Goal: Information Seeking & Learning: Learn about a topic

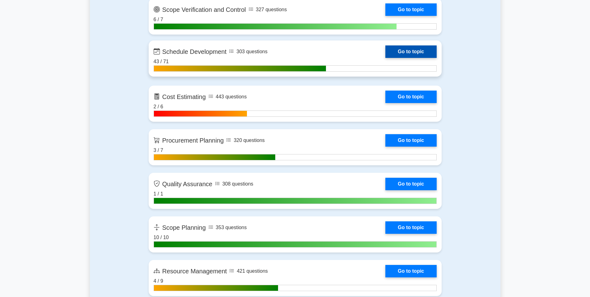
click at [422, 51] on link "Go to topic" at bounding box center [410, 51] width 51 height 12
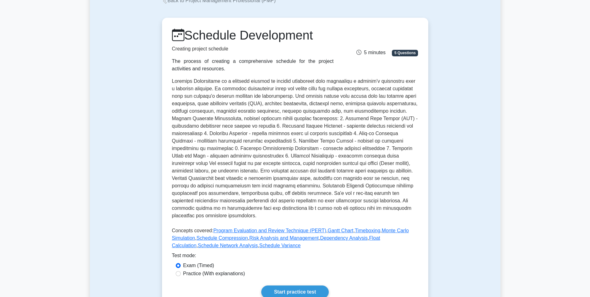
scroll to position [124, 0]
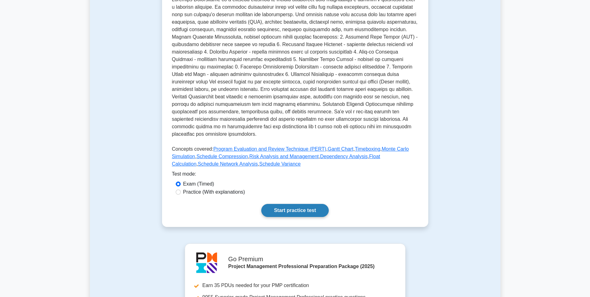
click at [272, 204] on link "Start practice test" at bounding box center [294, 210] width 67 height 13
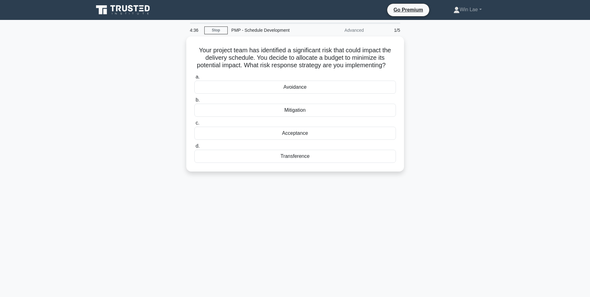
click at [263, 213] on div "4:36 Stop PMP - Schedule Development Advanced 1/5 Your project team has identif…" at bounding box center [295, 177] width 410 height 311
click at [306, 138] on div "Acceptance" at bounding box center [294, 131] width 201 height 13
click at [194, 123] on input "c. Acceptance" at bounding box center [194, 121] width 0 height 4
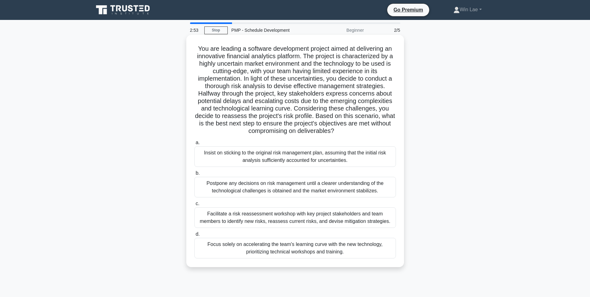
click at [360, 220] on div "Facilitate a risk reassessment workshop with key project stakeholders and team …" at bounding box center [294, 217] width 201 height 21
click at [194, 206] on input "c. Facilitate a risk reassessment workshop with key project stakeholders and te…" at bounding box center [194, 203] width 0 height 4
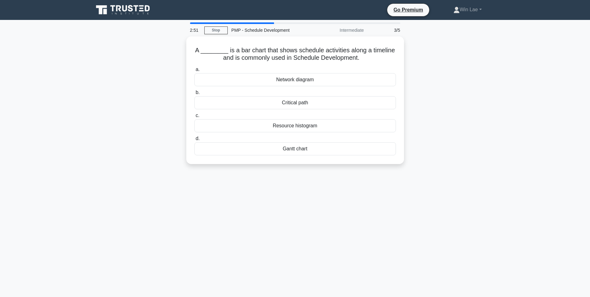
click at [283, 217] on div "2:51 Stop PMP - Schedule Development Intermediate 3/5 A ________ is a bar chart…" at bounding box center [295, 177] width 410 height 311
click at [315, 148] on div "Gantt chart" at bounding box center [294, 147] width 201 height 13
click at [194, 139] on input "d. Gantt chart" at bounding box center [194, 137] width 0 height 4
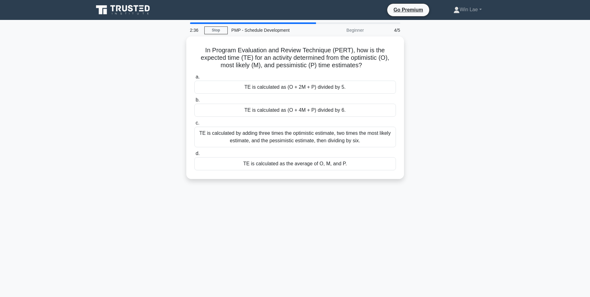
click at [181, 232] on div "2:36 Stop PMP - Schedule Development Beginner 4/5 In Program Evaluation and Rev…" at bounding box center [295, 177] width 410 height 311
click at [321, 112] on div "TE is calculated as (O + 4M + P) divided by 6." at bounding box center [294, 108] width 201 height 13
click at [194, 100] on input "b. TE is calculated as (O + 4M + P) divided by 6." at bounding box center [194, 98] width 0 height 4
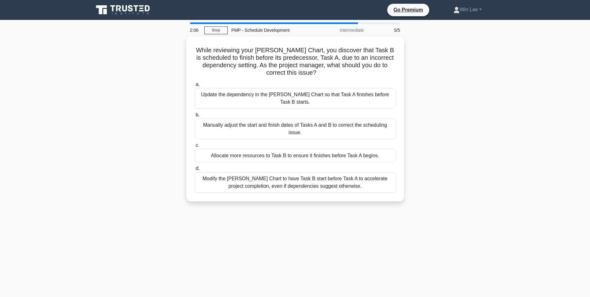
click at [96, 172] on div "While reviewing your Gantt Chart, you discover that Task B is scheduled to fini…" at bounding box center [295, 122] width 410 height 172
click at [155, 109] on div "While reviewing your Gantt Chart, you discover that Task B is scheduled to fini…" at bounding box center [295, 122] width 410 height 172
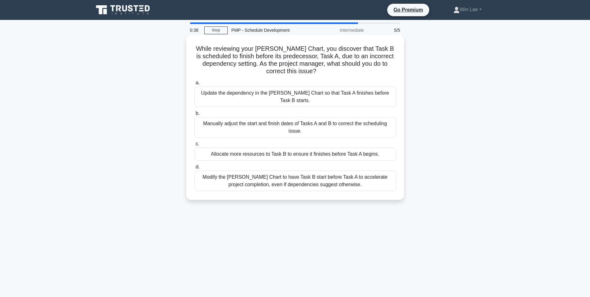
click at [348, 123] on div "Manually adjust the start and finish dates of Tasks A and B to correct the sche…" at bounding box center [294, 127] width 201 height 21
click at [194, 115] on input "b. Manually adjust the start and finish dates of Tasks A and B to correct the s…" at bounding box center [194, 113] width 0 height 4
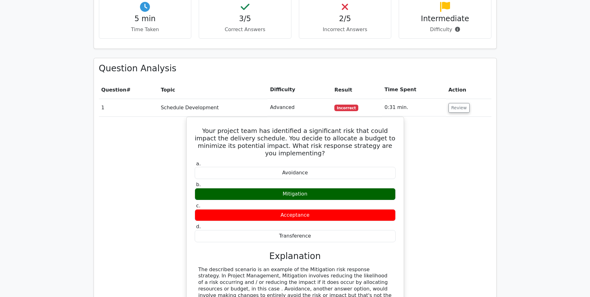
scroll to position [497, 0]
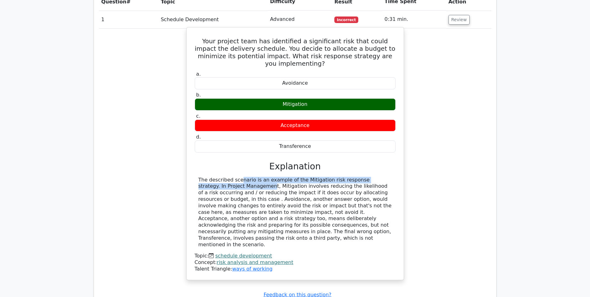
drag, startPoint x: 196, startPoint y: 143, endPoint x: 375, endPoint y: 144, distance: 178.5
click at [375, 177] on div "The described scenario is an example of the Mitigation risk response strategy. …" at bounding box center [295, 212] width 201 height 71
drag, startPoint x: 375, startPoint y: 144, endPoint x: 344, endPoint y: 165, distance: 36.9
click at [344, 177] on div "The described scenario is an example of the Mitigation risk response strategy. …" at bounding box center [294, 212] width 193 height 71
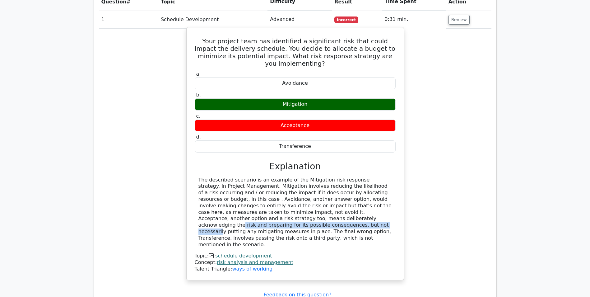
drag, startPoint x: 199, startPoint y: 184, endPoint x: 353, endPoint y: 181, distance: 154.2
click at [353, 181] on div "The described scenario is an example of the Mitigation risk response strategy. …" at bounding box center [294, 212] width 193 height 71
drag, startPoint x: 353, startPoint y: 181, endPoint x: 345, endPoint y: 197, distance: 17.8
click at [345, 197] on div "The described scenario is an example of the Mitigation risk response strategy. …" at bounding box center [294, 212] width 193 height 71
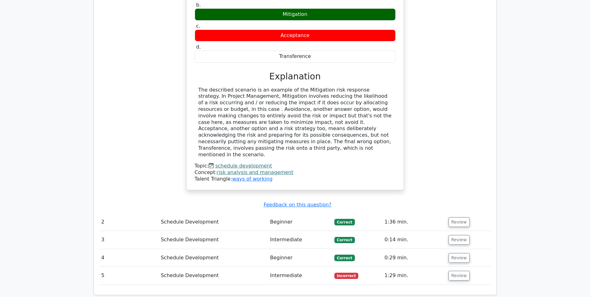
scroll to position [591, 0]
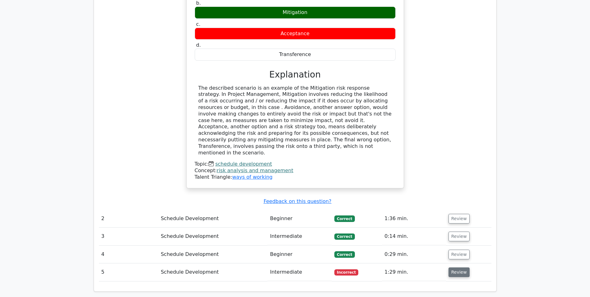
click at [457, 267] on button "Review" at bounding box center [458, 272] width 21 height 10
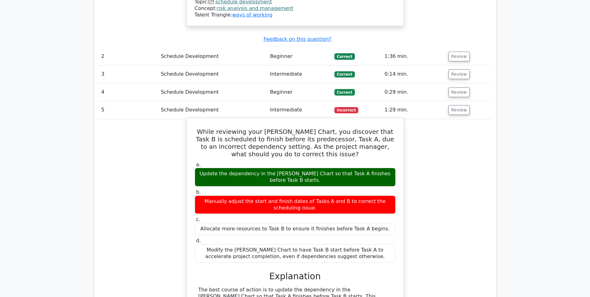
scroll to position [808, 0]
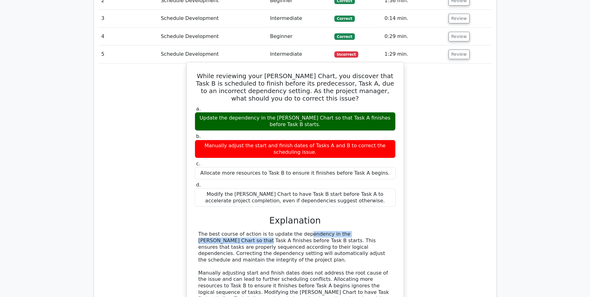
drag, startPoint x: 260, startPoint y: 178, endPoint x: 357, endPoint y: 179, distance: 96.7
click at [357, 231] on div "The best course of action is to update the dependency in the Gantt Chart so tha…" at bounding box center [294, 270] width 193 height 78
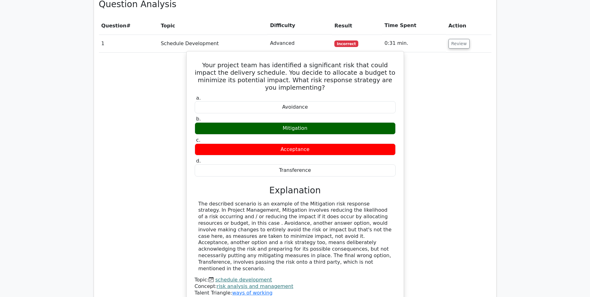
scroll to position [497, 0]
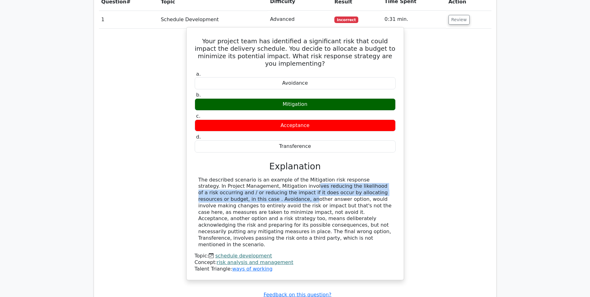
drag, startPoint x: 229, startPoint y: 151, endPoint x: 376, endPoint y: 154, distance: 147.1
click at [376, 177] on div "The described scenario is an example of the Mitigation risk response strategy. …" at bounding box center [294, 212] width 193 height 71
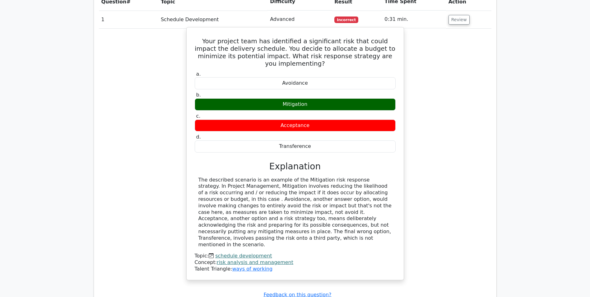
drag, startPoint x: 376, startPoint y: 154, endPoint x: 367, endPoint y: 186, distance: 33.6
click at [367, 186] on div "The described scenario is an example of the Mitigation risk response strategy. …" at bounding box center [294, 212] width 193 height 71
drag, startPoint x: 225, startPoint y: 177, endPoint x: 373, endPoint y: 193, distance: 148.9
click at [373, 193] on div "The described scenario is an example of the Mitigation risk response strategy. …" at bounding box center [294, 212] width 193 height 71
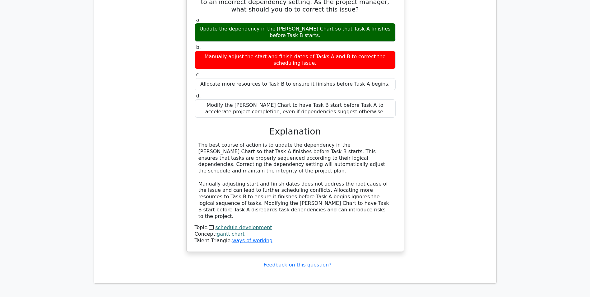
scroll to position [933, 0]
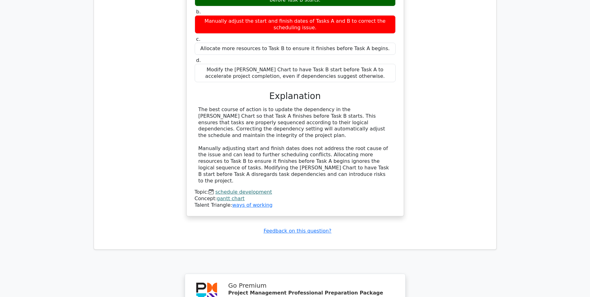
click at [227, 189] on link "schedule development" at bounding box center [243, 192] width 57 height 6
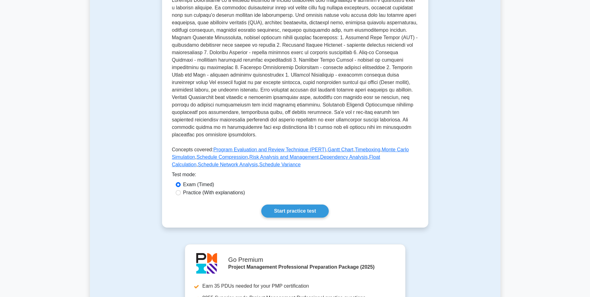
scroll to position [124, 0]
click at [280, 206] on link "Start practice test" at bounding box center [294, 210] width 67 height 13
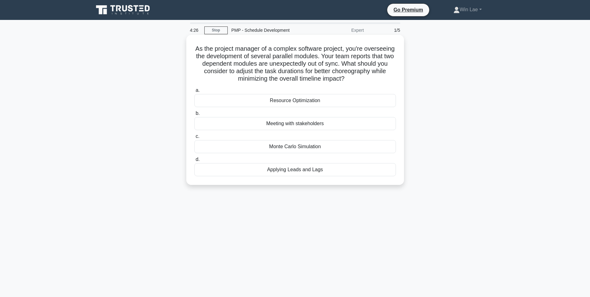
click at [229, 100] on div "Resource Optimization" at bounding box center [294, 100] width 201 height 13
click at [194, 92] on input "a. Resource Optimization" at bounding box center [194, 90] width 0 height 4
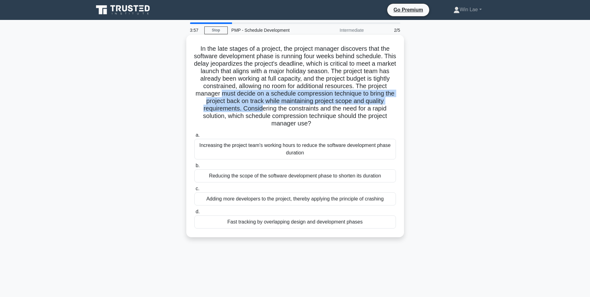
drag, startPoint x: 245, startPoint y: 96, endPoint x: 280, endPoint y: 111, distance: 37.8
click at [280, 111] on h5 "In the late stages of a project, the project manager discovers that the softwar…" at bounding box center [295, 86] width 203 height 83
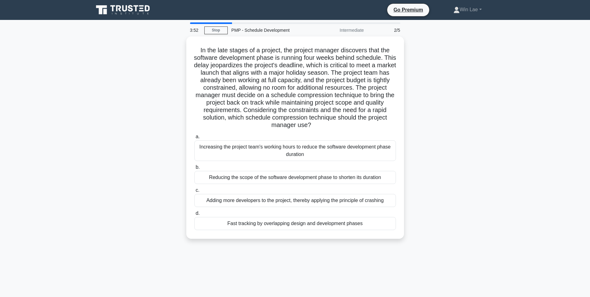
click at [155, 141] on div "In the late stages of a project, the project manager discovers that the softwar…" at bounding box center [295, 141] width 410 height 210
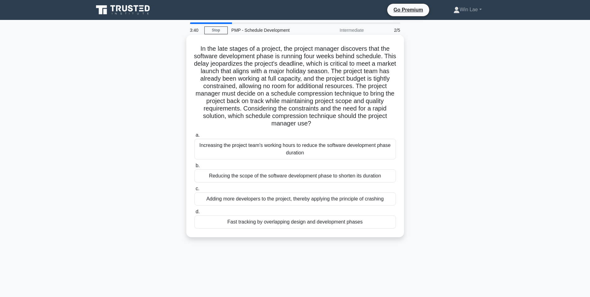
click at [238, 222] on div "Fast tracking by overlapping design and development phases" at bounding box center [294, 221] width 201 height 13
click at [194, 214] on input "d. Fast tracking by overlapping design and development phases" at bounding box center [194, 212] width 0 height 4
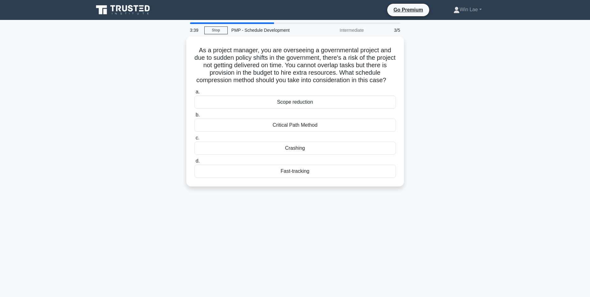
click at [169, 217] on div "3:39 Stop PMP - Schedule Development Intermediate 3/5 As a project manager, you…" at bounding box center [295, 177] width 410 height 311
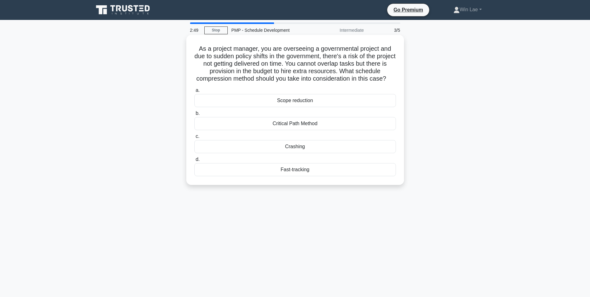
click at [296, 153] on div "Crashing" at bounding box center [294, 146] width 201 height 13
click at [194, 138] on input "c. Crashing" at bounding box center [194, 136] width 0 height 4
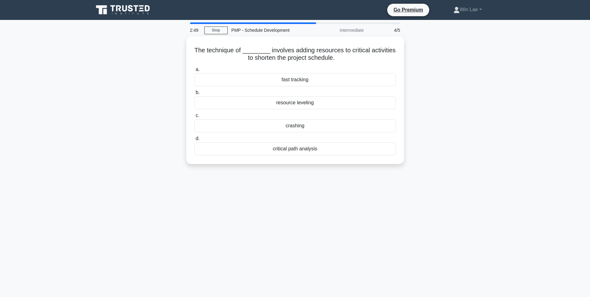
click at [95, 230] on div "2:49 Stop PMP - Schedule Development Intermediate 4/5 The technique of ________…" at bounding box center [295, 177] width 410 height 311
click at [311, 125] on div "crashing" at bounding box center [294, 124] width 201 height 13
click at [194, 116] on input "c. crashing" at bounding box center [194, 114] width 0 height 4
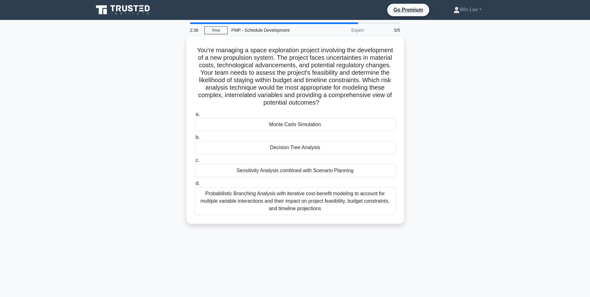
click at [113, 208] on div "You're managing a space exploration project involving the development of a new …" at bounding box center [295, 133] width 410 height 195
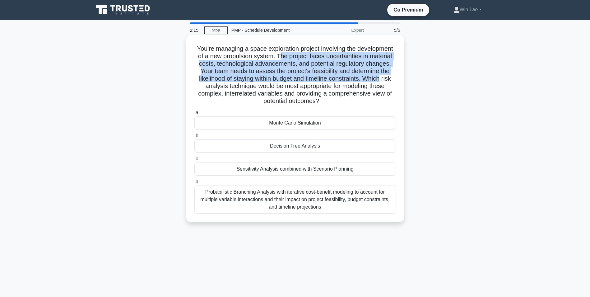
drag, startPoint x: 279, startPoint y: 56, endPoint x: 382, endPoint y: 80, distance: 106.4
click at [382, 80] on h5 "You're managing a space exploration project involving the development of a new …" at bounding box center [295, 75] width 203 height 60
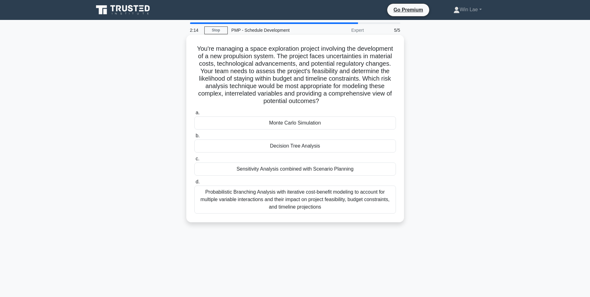
click at [326, 92] on h5 "You're managing a space exploration project involving the development of a new …" at bounding box center [295, 75] width 203 height 60
click at [339, 198] on div "Probabilistic Branching Analysis with iterative cost-benefit modeling to accoun…" at bounding box center [294, 199] width 201 height 28
click at [194, 184] on input "d. Probabilistic Branching Analysis with iterative cost-benefit modeling to acc…" at bounding box center [194, 182] width 0 height 4
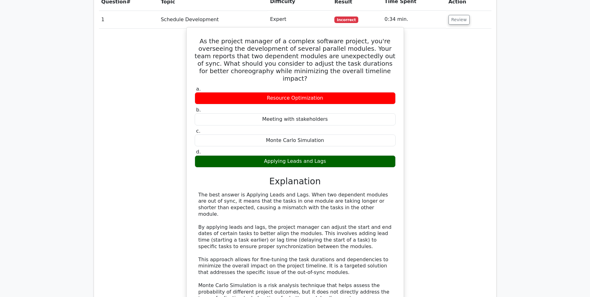
scroll to position [529, 0]
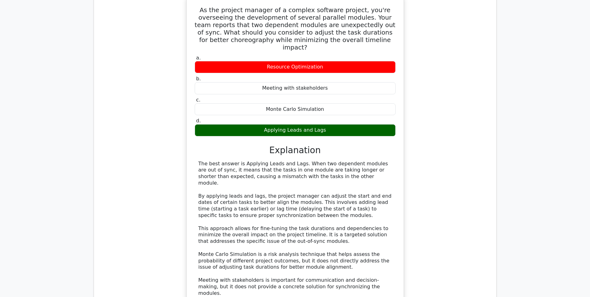
drag, startPoint x: 250, startPoint y: 255, endPoint x: 365, endPoint y: 257, distance: 114.7
click at [365, 257] on div "The best answer is Applying Leads and Lags. When two dependent modules are out …" at bounding box center [294, 241] width 193 height 162
click at [224, 244] on div "The best answer is Applying Leads and Lags. When two dependent modules are out …" at bounding box center [294, 241] width 193 height 162
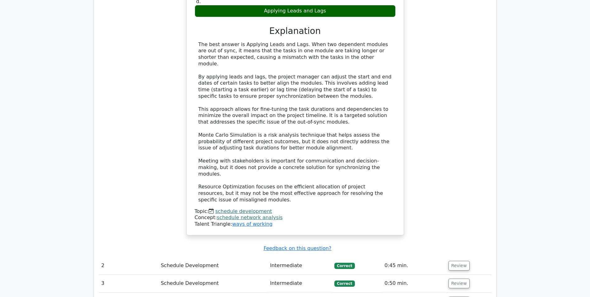
scroll to position [684, 0]
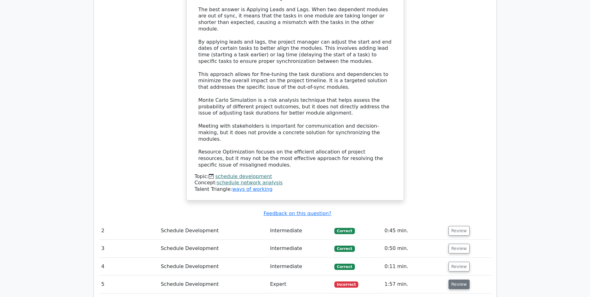
click at [464, 279] on button "Review" at bounding box center [458, 284] width 21 height 10
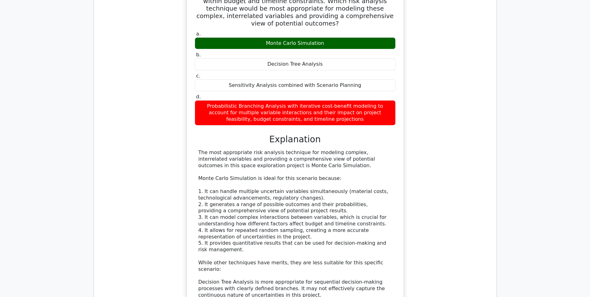
scroll to position [1057, 0]
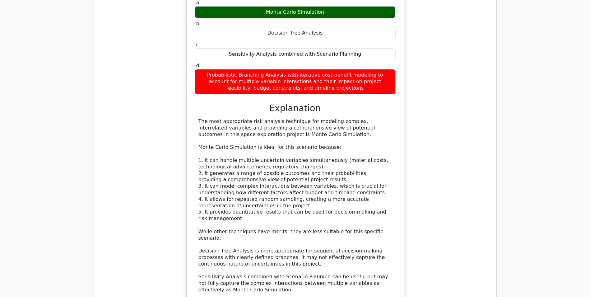
drag, startPoint x: 367, startPoint y: 245, endPoint x: 186, endPoint y: 241, distance: 180.7
click at [186, 241] on div "You're managing a space exploration project involving the development of a new …" at bounding box center [295, 148] width 218 height 458
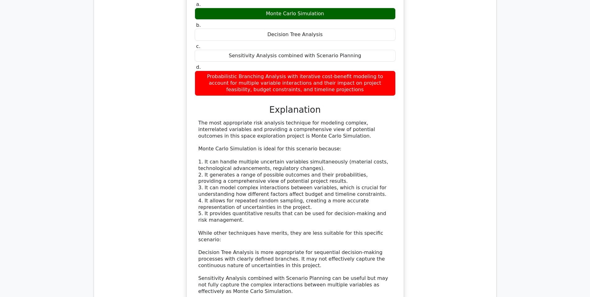
click at [158, 218] on div "You're managing a space exploration project involving the development of a new …" at bounding box center [295, 153] width 392 height 466
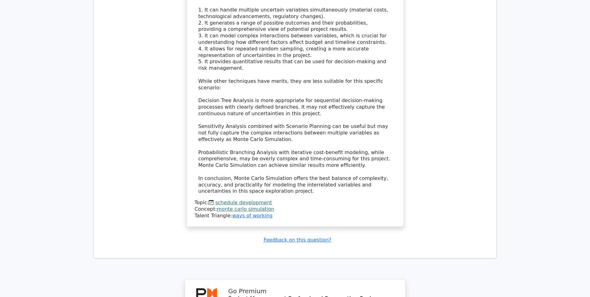
scroll to position [1244, 0]
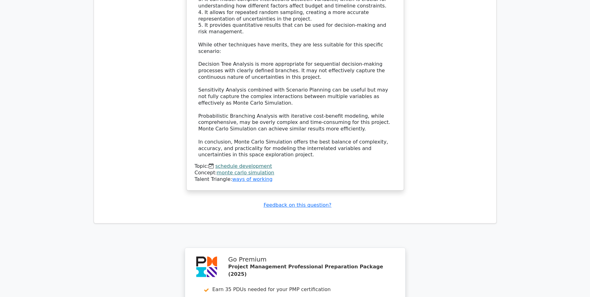
click at [237, 163] on link "schedule development" at bounding box center [243, 166] width 57 height 6
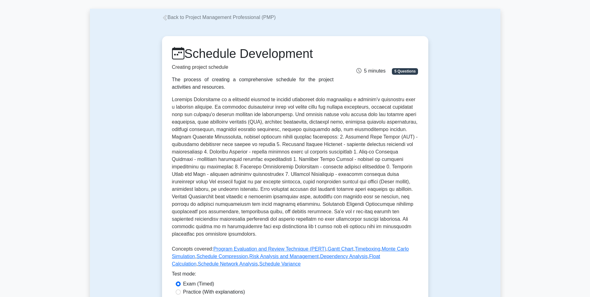
scroll to position [62, 0]
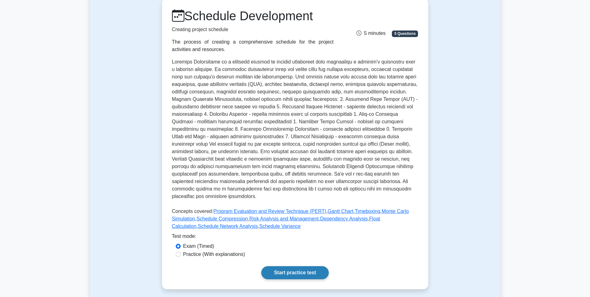
click at [306, 267] on link "Start practice test" at bounding box center [294, 272] width 67 height 13
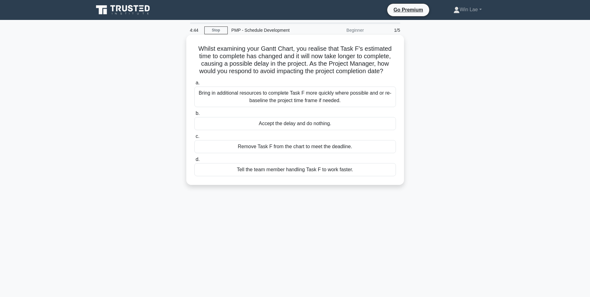
click at [296, 57] on h5 "Whilst examining your Gantt Chart, you realise that Task F's estimated time to …" at bounding box center [295, 60] width 203 height 30
click at [241, 103] on div "Bring in additional resources to complete Task F more quickly where possible an…" at bounding box center [294, 96] width 201 height 21
click at [194, 85] on input "a. Bring in additional resources to complete Task F more quickly where possible…" at bounding box center [194, 83] width 0 height 4
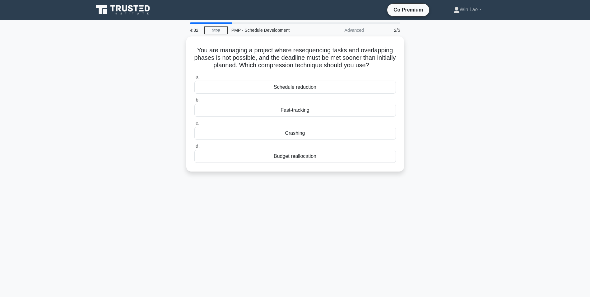
click at [132, 200] on div "4:32 Stop PMP - Schedule Development Advanced 2/5 You are managing a project wh…" at bounding box center [295, 177] width 410 height 311
click at [298, 134] on div "Crashing" at bounding box center [294, 131] width 201 height 13
click at [194, 123] on input "c. Crashing" at bounding box center [194, 121] width 0 height 4
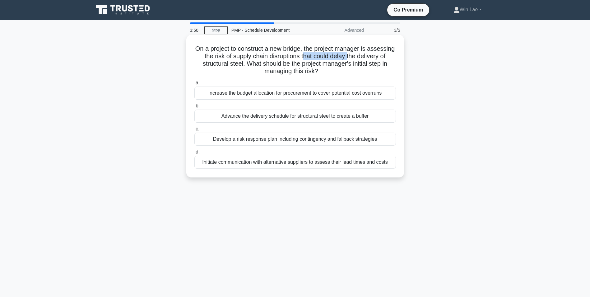
drag, startPoint x: 333, startPoint y: 56, endPoint x: 377, endPoint y: 56, distance: 44.8
click at [377, 56] on h5 "On a project to construct a new bridge, the project manager is assessing the ri…" at bounding box center [295, 60] width 203 height 30
click at [263, 67] on h5 "On a project to construct a new bridge, the project manager is assessing the ri…" at bounding box center [295, 60] width 203 height 30
click at [354, 162] on div "Initiate communication with alternative suppliers to assess their lead times an…" at bounding box center [294, 161] width 201 height 13
click at [256, 162] on div "Initiate communication with alternative suppliers to assess their lead times an…" at bounding box center [294, 161] width 201 height 13
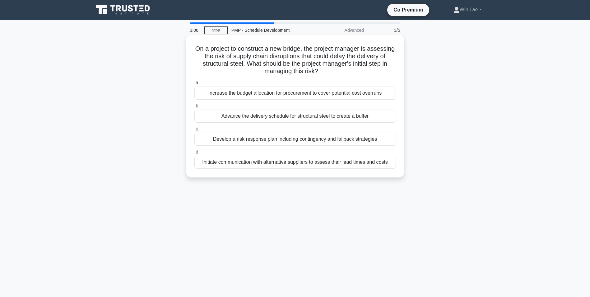
click at [194, 154] on input "d. Initiate communication with alternative suppliers to assess their lead times…" at bounding box center [194, 152] width 0 height 4
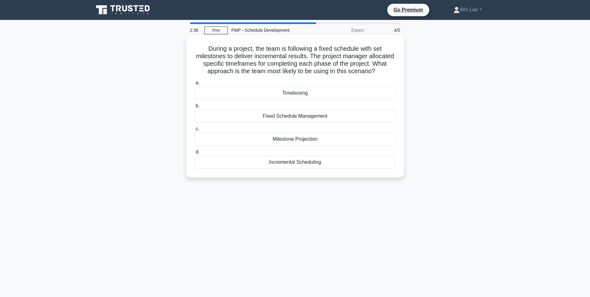
click at [250, 94] on div "Timeboxing" at bounding box center [294, 92] width 201 height 13
click at [194, 85] on input "a. Timeboxing" at bounding box center [194, 83] width 0 height 4
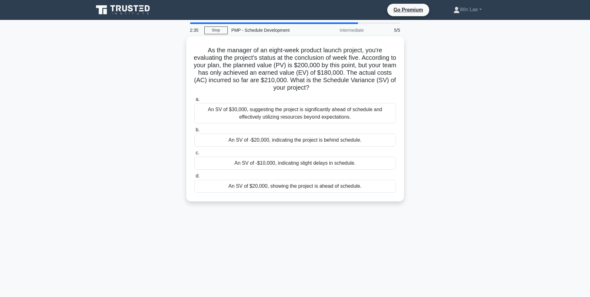
click at [105, 203] on div "As the manager of an eight-week product launch project, you're evaluating the p…" at bounding box center [295, 122] width 410 height 172
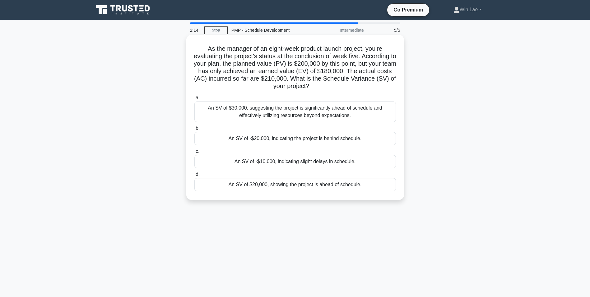
click at [238, 142] on div "An SV of -$20,000, indicating the project is behind schedule." at bounding box center [294, 138] width 201 height 13
click at [194, 130] on input "b. An SV of -$20,000, indicating the project is behind schedule." at bounding box center [194, 128] width 0 height 4
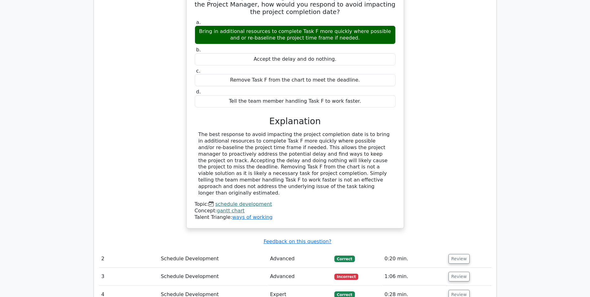
scroll to position [653, 0]
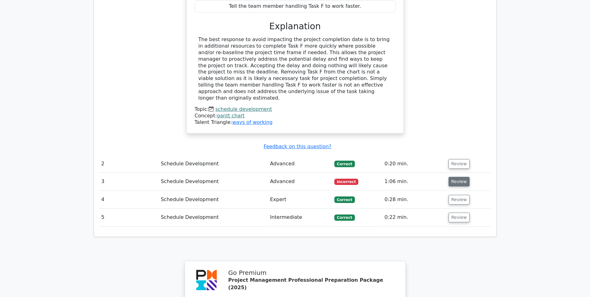
click at [448, 177] on button "Review" at bounding box center [458, 182] width 21 height 10
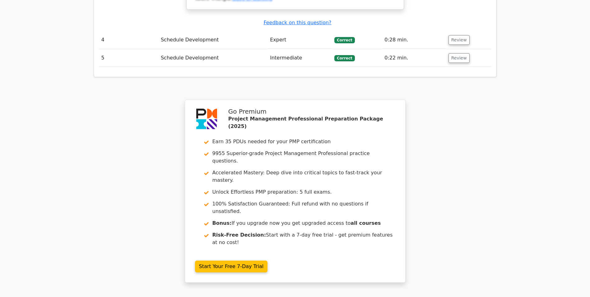
scroll to position [1166, 0]
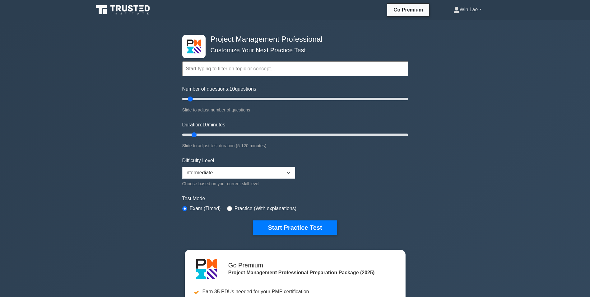
click at [480, 11] on link "Win Lae" at bounding box center [467, 9] width 58 height 12
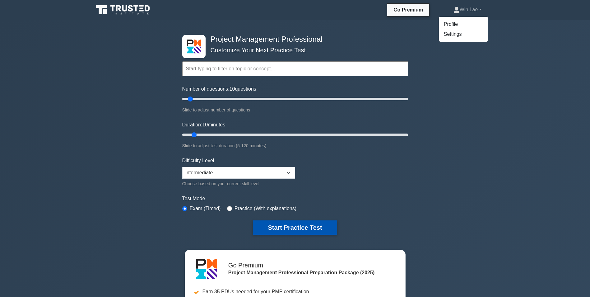
click at [299, 228] on button "Start Practice Test" at bounding box center [295, 227] width 84 height 14
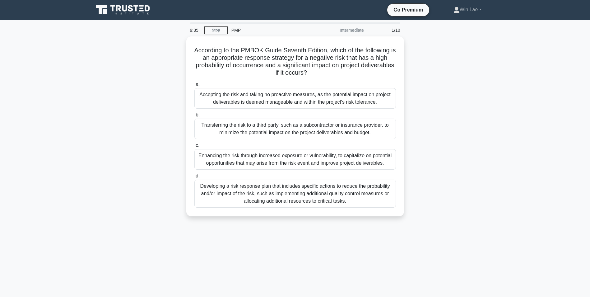
click at [169, 239] on div "9:35 Stop PMP Intermediate 1/10 According to the PMBOK Guide Seventh Edition, w…" at bounding box center [295, 177] width 410 height 311
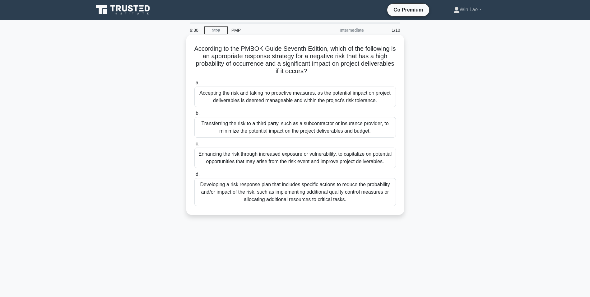
click at [350, 191] on div "Developing a risk response plan that includes specific actions to reduce the pr…" at bounding box center [294, 192] width 201 height 28
click at [194, 176] on input "d. Developing a risk response plan that includes specific actions to reduce the…" at bounding box center [194, 174] width 0 height 4
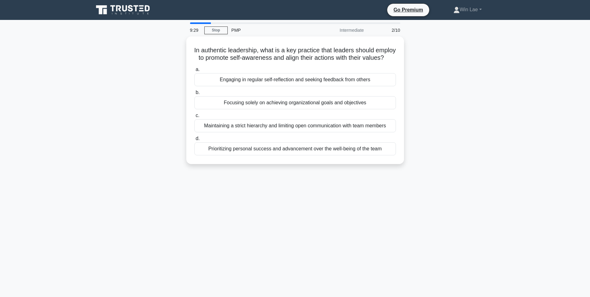
click at [114, 217] on div "9:29 Stop PMP Intermediate 2/10 In authentic leadership, what is a key practice…" at bounding box center [295, 177] width 410 height 311
click at [114, 200] on div "9:03 Stop PMP Intermediate 2/10 In authentic leadership, what is a key practice…" at bounding box center [295, 177] width 410 height 311
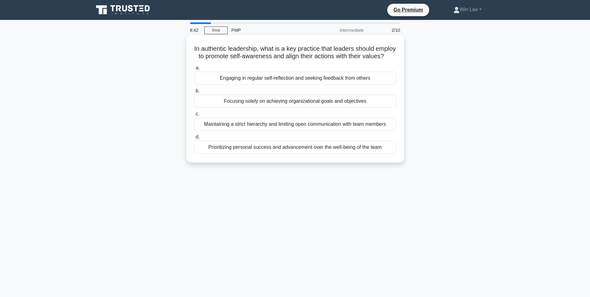
click at [275, 85] on div "Engaging in regular self-reflection and seeking feedback from others" at bounding box center [294, 78] width 201 height 13
click at [194, 70] on input "a. Engaging in regular self-reflection and seeking feedback from others" at bounding box center [194, 68] width 0 height 4
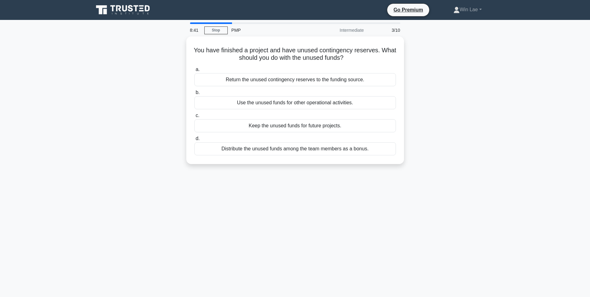
click at [85, 160] on main "8:41 Stop PMP Intermediate 3/10 You have finished a project and have unused con…" at bounding box center [295, 178] width 590 height 316
click at [128, 198] on div "8:29 Stop PMP Intermediate 3/10 You have finished a project and have unused con…" at bounding box center [295, 177] width 410 height 311
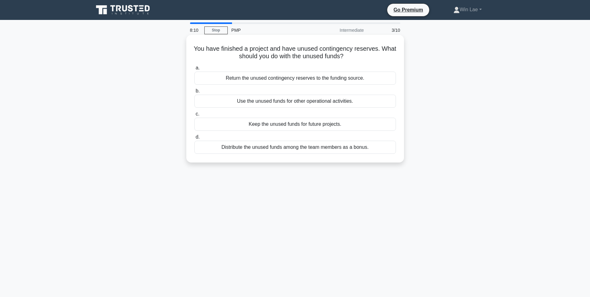
click at [347, 78] on div "Return the unused contingency reserves to the funding source." at bounding box center [294, 78] width 201 height 13
click at [194, 70] on input "a. Return the unused contingency reserves to the funding source." at bounding box center [194, 68] width 0 height 4
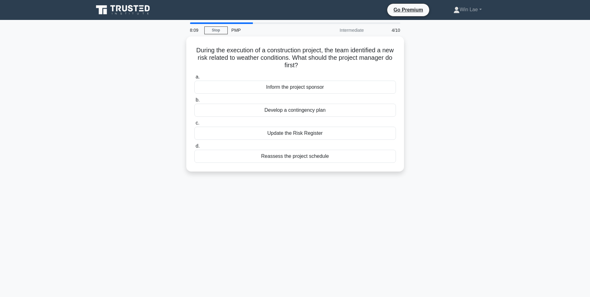
click at [144, 158] on div "During the execution of a construction project, the team identified a new risk …" at bounding box center [295, 107] width 410 height 142
click at [276, 135] on div "Update the Risk Register" at bounding box center [294, 131] width 201 height 13
click at [194, 123] on input "c. Update the Risk Register" at bounding box center [194, 121] width 0 height 4
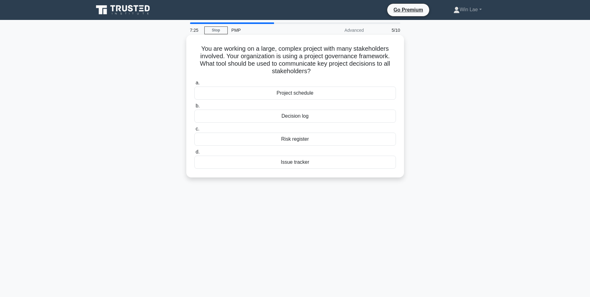
click at [329, 114] on div "Decision log" at bounding box center [294, 115] width 201 height 13
click at [194, 108] on input "b. Decision log" at bounding box center [194, 106] width 0 height 4
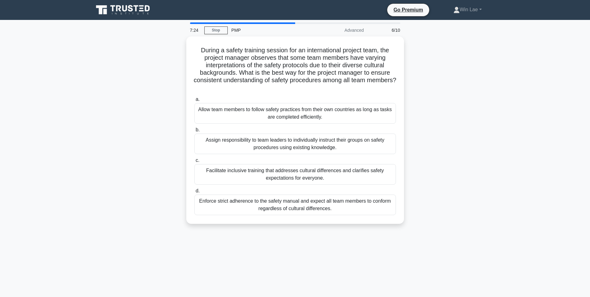
click at [112, 68] on div "During a safety training session for an international project team, the project…" at bounding box center [295, 133] width 410 height 195
click at [152, 159] on div "During a safety training session for an international project team, the project…" at bounding box center [295, 133] width 410 height 195
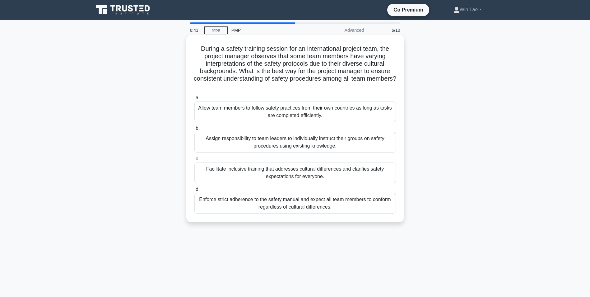
click at [292, 173] on div "Facilitate inclusive training that addresses cultural differences and clarifies…" at bounding box center [294, 172] width 201 height 21
click at [194, 161] on input "c. Facilitate inclusive training that addresses cultural differences and clarif…" at bounding box center [194, 159] width 0 height 4
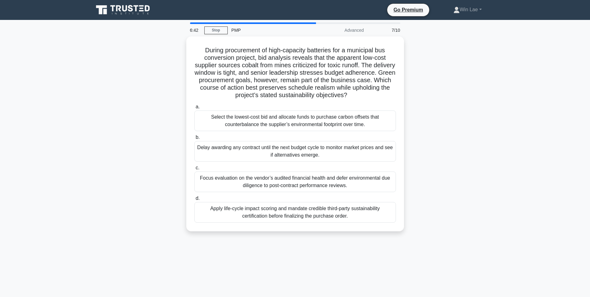
click at [113, 121] on div "During procurement of high-capacity batteries for a municipal bus conversion pr…" at bounding box center [295, 137] width 410 height 202
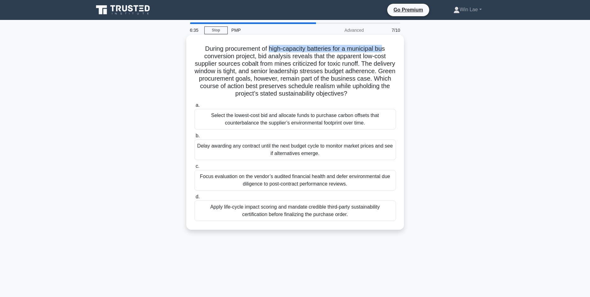
drag, startPoint x: 269, startPoint y: 49, endPoint x: 386, endPoint y: 49, distance: 116.6
click at [386, 49] on h5 "During procurement of high-capacity batteries for a municipal bus conversion pr…" at bounding box center [295, 71] width 203 height 53
click at [263, 59] on h5 "During procurement of high-capacity batteries for a municipal bus conversion pr…" at bounding box center [295, 71] width 203 height 53
click at [300, 213] on div "Apply life-cycle impact scoring and mandate credible third-party sustainability…" at bounding box center [294, 210] width 201 height 21
click at [194, 199] on input "d. Apply life-cycle impact scoring and mandate credible third-party sustainabil…" at bounding box center [194, 197] width 0 height 4
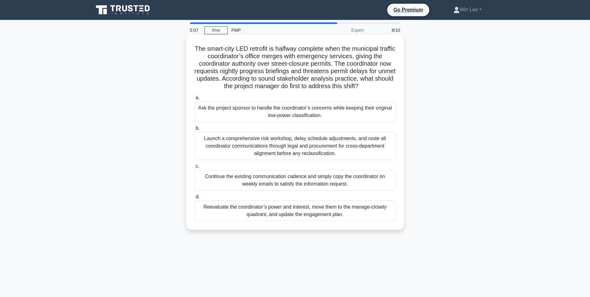
click at [298, 213] on div "Reevaluate the coordinator’s power and interest, move them to the manage-closel…" at bounding box center [294, 210] width 201 height 21
click at [194, 199] on input "d. Reevaluate the coordinator’s power and interest, move them to the manage-clo…" at bounding box center [194, 197] width 0 height 4
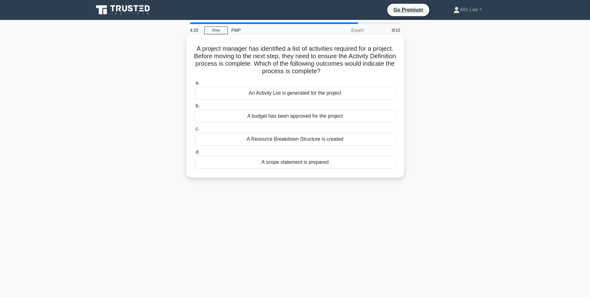
click at [368, 92] on div "An Activity List is generated for the project" at bounding box center [294, 92] width 201 height 13
click at [194, 85] on input "a. An Activity List is generated for the project" at bounding box center [194, 83] width 0 height 4
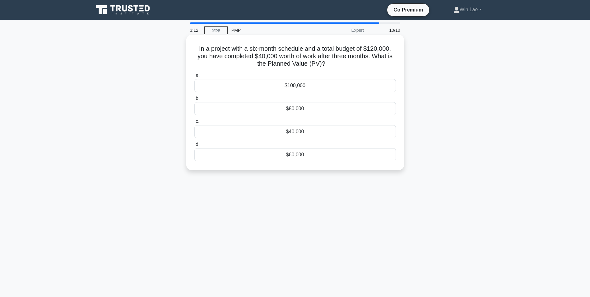
click at [284, 157] on div "$60,000" at bounding box center [294, 154] width 201 height 13
click at [194, 146] on input "d. $60,000" at bounding box center [194, 144] width 0 height 4
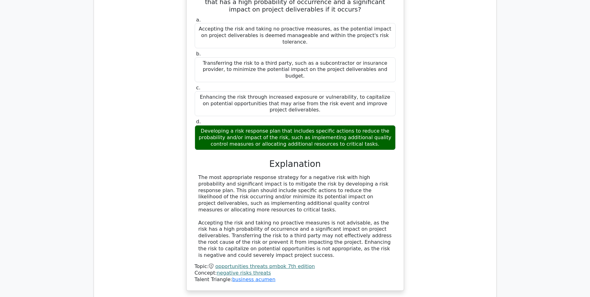
scroll to position [653, 0]
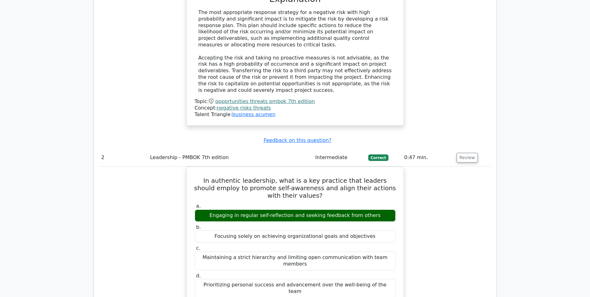
scroll to position [871, 0]
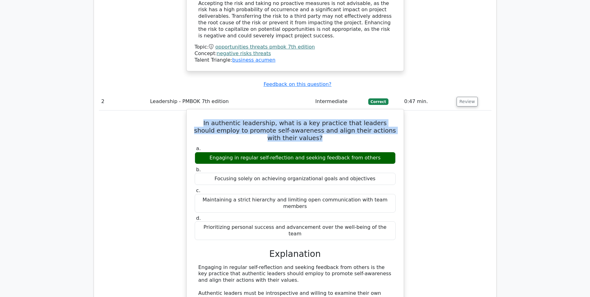
drag, startPoint x: 203, startPoint y: 70, endPoint x: 359, endPoint y: 80, distance: 156.7
click at [359, 119] on h5 "In authentic leadership, what is a key practice that leaders should employ to p…" at bounding box center [295, 130] width 202 height 22
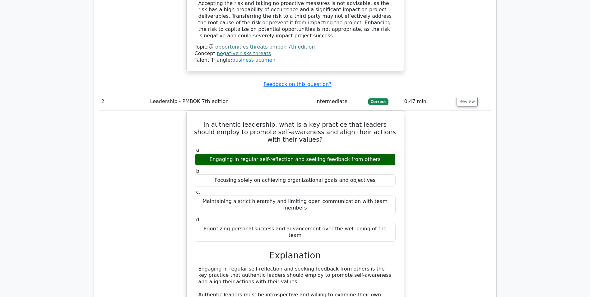
click at [452, 154] on div "In authentic leadership, what is a key practice that leaders should employ to p…" at bounding box center [295, 272] width 392 height 324
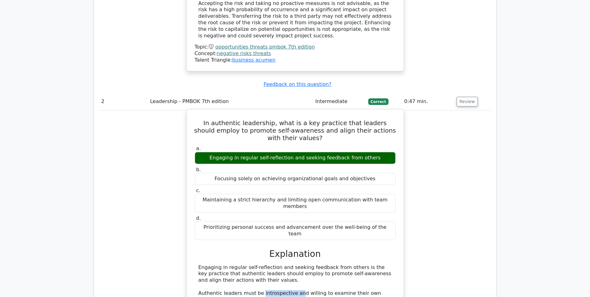
drag, startPoint x: 257, startPoint y: 225, endPoint x: 292, endPoint y: 224, distance: 34.5
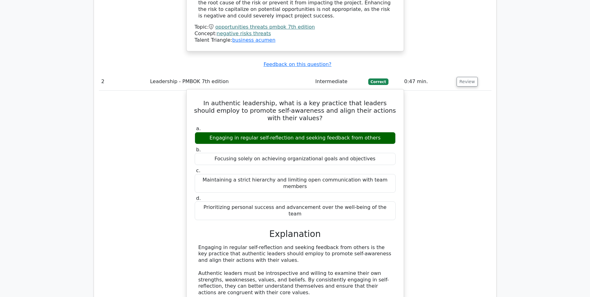
scroll to position [902, 0]
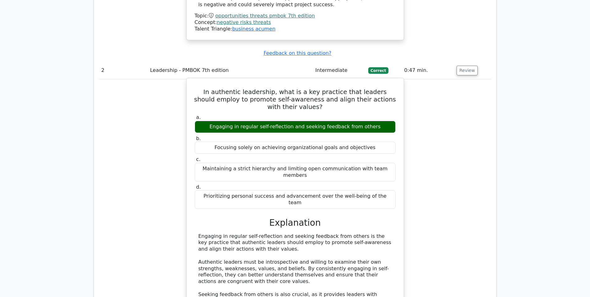
click at [266, 235] on div "Engaging in regular self-reflection and seeking feedback from others is the key…" at bounding box center [294, 297] width 193 height 129
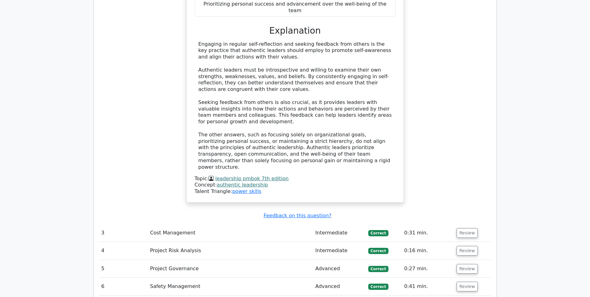
scroll to position [1119, 0]
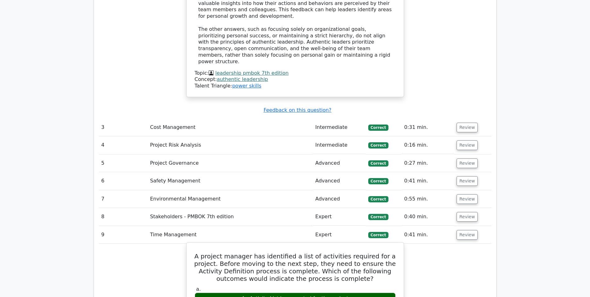
scroll to position [1213, 0]
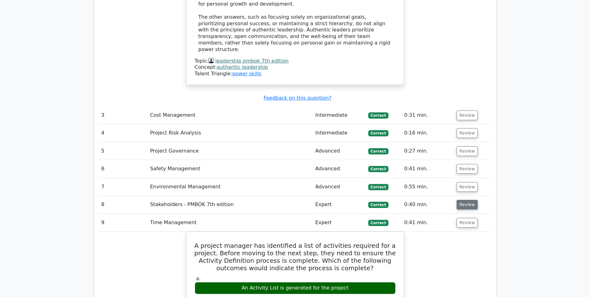
click at [464, 200] on button "Review" at bounding box center [466, 205] width 21 height 10
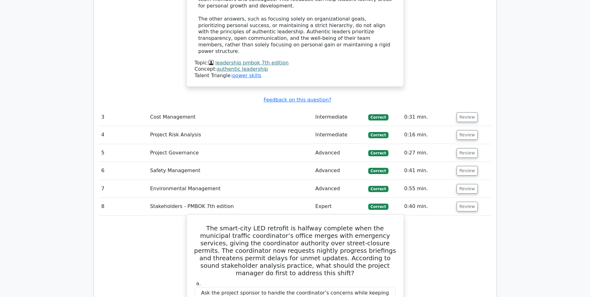
scroll to position [1119, 0]
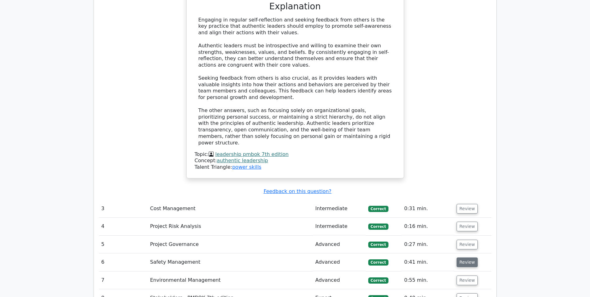
click at [462, 257] on button "Review" at bounding box center [466, 262] width 21 height 10
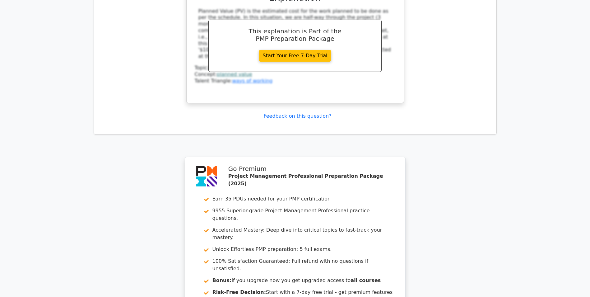
scroll to position [2570, 0]
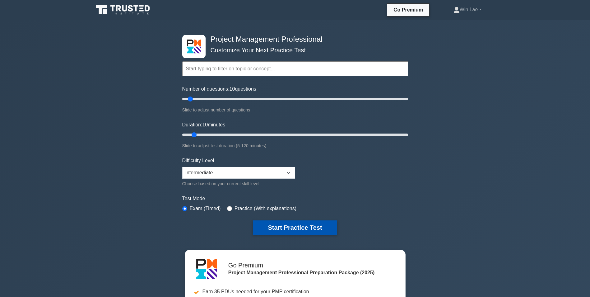
click at [274, 229] on button "Start Practice Test" at bounding box center [295, 227] width 84 height 14
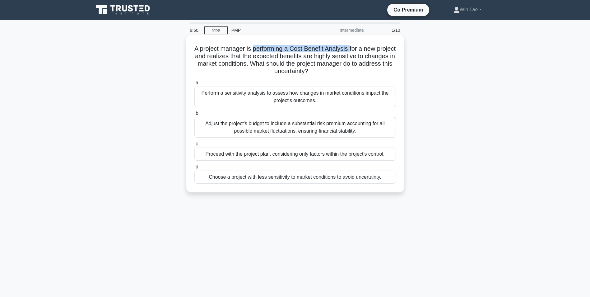
drag, startPoint x: 263, startPoint y: 50, endPoint x: 361, endPoint y: 49, distance: 98.6
click at [361, 49] on h5 "A project manager is performing a Cost Benefit Analysis for a new project and r…" at bounding box center [295, 60] width 203 height 30
drag, startPoint x: 361, startPoint y: 49, endPoint x: 313, endPoint y: 58, distance: 49.4
click at [313, 58] on h5 "A project manager is performing a Cost Benefit Analysis for a new project and r…" at bounding box center [295, 60] width 203 height 30
click at [240, 98] on div "Perform a sensitivity analysis to assess how changes in market conditions impac…" at bounding box center [294, 96] width 201 height 21
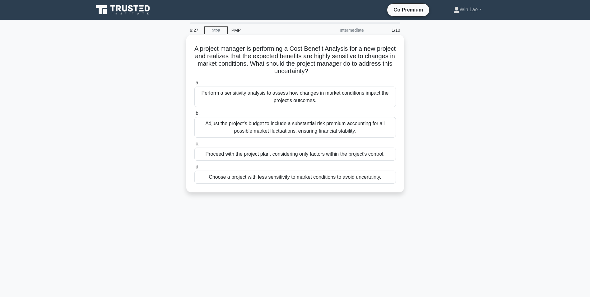
click at [220, 99] on div "Perform a sensitivity analysis to assess how changes in market conditions impac…" at bounding box center [294, 96] width 201 height 21
click at [194, 85] on input "a. Perform a sensitivity analysis to assess how changes in market conditions im…" at bounding box center [194, 83] width 0 height 4
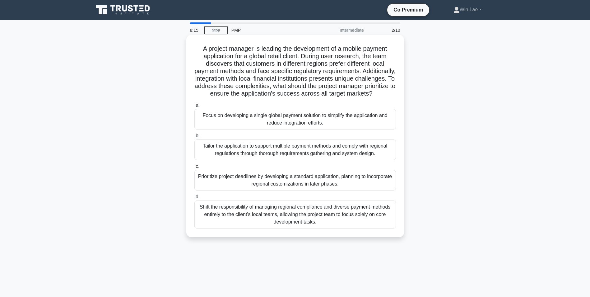
click at [263, 160] on div "Tailor the application to support multiple payment methods and comply with regi…" at bounding box center [294, 149] width 201 height 21
click at [194, 138] on input "b. Tailor the application to support multiple payment methods and comply with r…" at bounding box center [194, 136] width 0 height 4
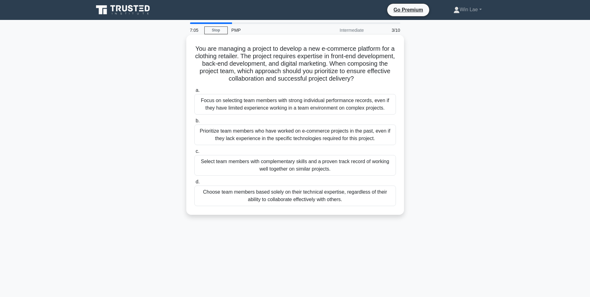
click at [298, 198] on div "Choose team members based solely on their technical expertise, regardless of th…" at bounding box center [294, 195] width 201 height 21
click at [194, 184] on input "d. Choose team members based solely on their technical expertise, regardless of…" at bounding box center [194, 182] width 0 height 4
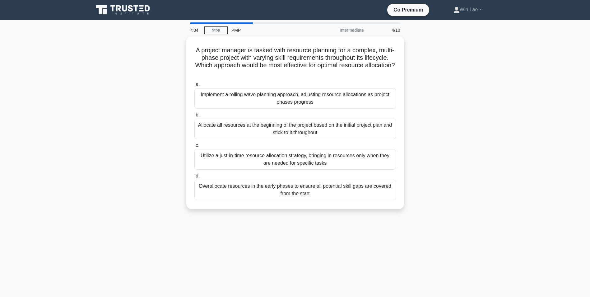
click at [100, 120] on div "A project manager is tasked with resource planning for a complex, multi-phase p…" at bounding box center [295, 126] width 410 height 180
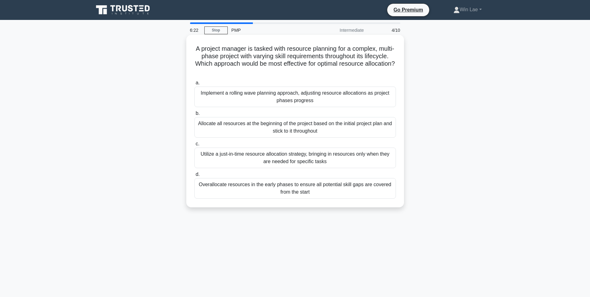
click at [288, 97] on div "Implement a rolling wave planning approach, adjusting resource allocations as p…" at bounding box center [294, 96] width 201 height 21
click at [194, 85] on input "a. Implement a rolling wave planning approach, adjusting resource allocations a…" at bounding box center [194, 83] width 0 height 4
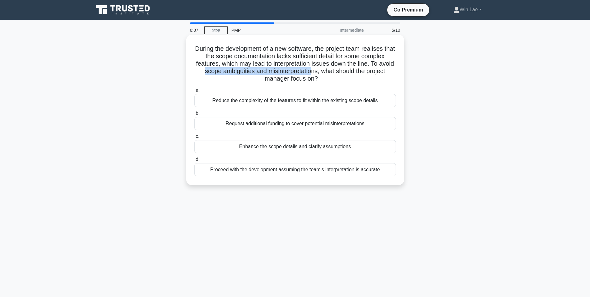
drag, startPoint x: 220, startPoint y: 72, endPoint x: 330, endPoint y: 72, distance: 110.4
click at [330, 72] on h5 "During the development of a new software, the project team realises that the sc…" at bounding box center [295, 64] width 203 height 38
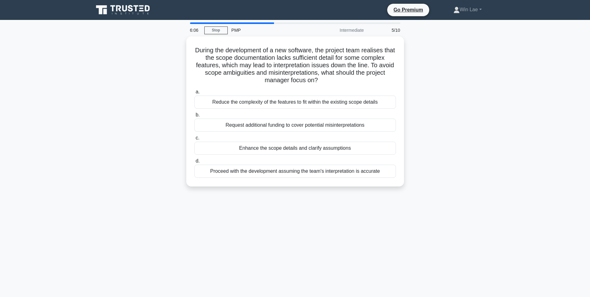
click at [150, 76] on div "During the development of a new software, the project team realises that the sc…" at bounding box center [295, 114] width 410 height 157
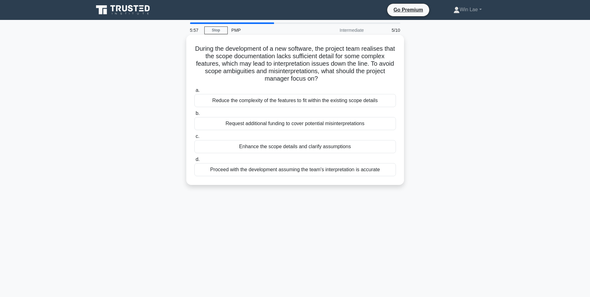
click at [350, 146] on div "Enhance the scope details and clarify assumptions" at bounding box center [294, 146] width 201 height 13
click at [194, 138] on input "c. Enhance the scope details and clarify assumptions" at bounding box center [194, 136] width 0 height 4
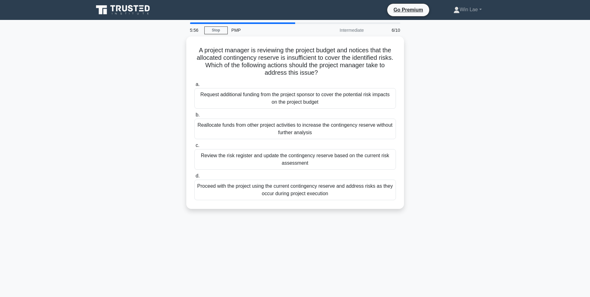
click at [129, 190] on div "A project manager is reviewing the project budget and notices that the allocate…" at bounding box center [295, 126] width 410 height 180
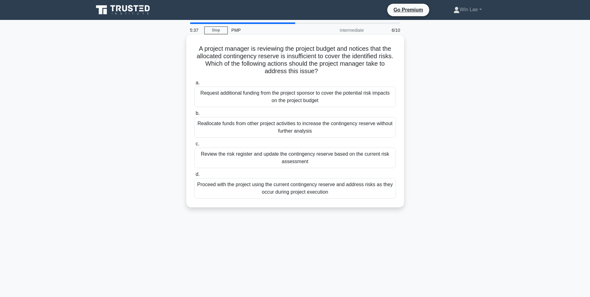
click at [323, 159] on div "Review the risk register and update the contingency reserve based on the curren…" at bounding box center [294, 157] width 201 height 21
click at [194, 146] on input "c. Review the risk register and update the contingency reserve based on the cur…" at bounding box center [194, 144] width 0 height 4
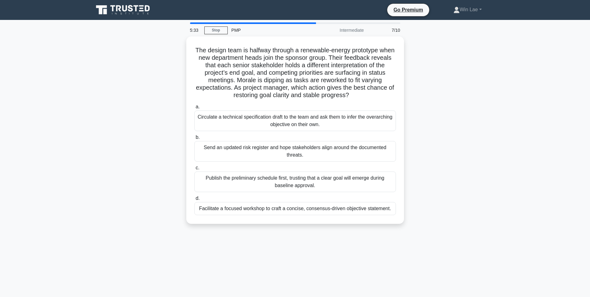
click at [108, 161] on div "The design team is halfway through a renewable-energy prototype when new depart…" at bounding box center [295, 133] width 410 height 195
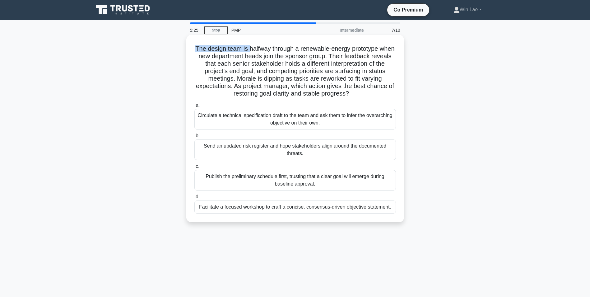
drag, startPoint x: 201, startPoint y: 50, endPoint x: 256, endPoint y: 49, distance: 54.1
click at [256, 49] on h5 "The design team is halfway through a renewable-energy prototype when new depart…" at bounding box center [295, 71] width 203 height 53
drag, startPoint x: 256, startPoint y: 49, endPoint x: 238, endPoint y: 63, distance: 22.0
click at [238, 63] on h5 "The design team is halfway through a renewable-energy prototype when new depart…" at bounding box center [295, 71] width 203 height 53
drag, startPoint x: 235, startPoint y: 78, endPoint x: 386, endPoint y: 78, distance: 151.1
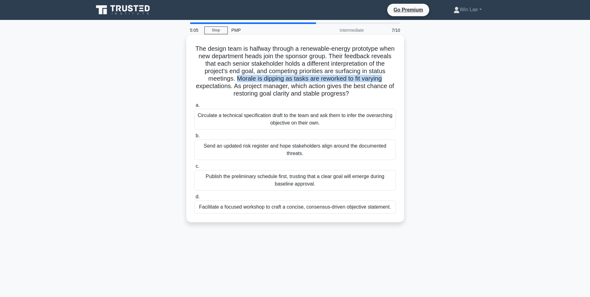
click at [386, 78] on h5 "The design team is halfway through a renewable-energy prototype when new depart…" at bounding box center [295, 71] width 203 height 53
drag, startPoint x: 259, startPoint y: 94, endPoint x: 364, endPoint y: 96, distance: 104.5
click at [364, 96] on h5 "The design team is halfway through a renewable-energy prototype when new depart…" at bounding box center [295, 71] width 203 height 53
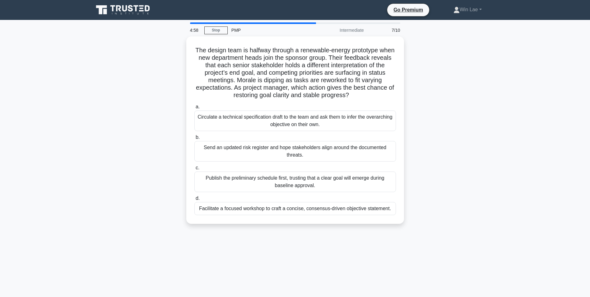
drag, startPoint x: 103, startPoint y: 103, endPoint x: 108, endPoint y: 102, distance: 4.7
click at [104, 103] on div "The design team is halfway through a renewable-energy prototype when new depart…" at bounding box center [295, 133] width 410 height 195
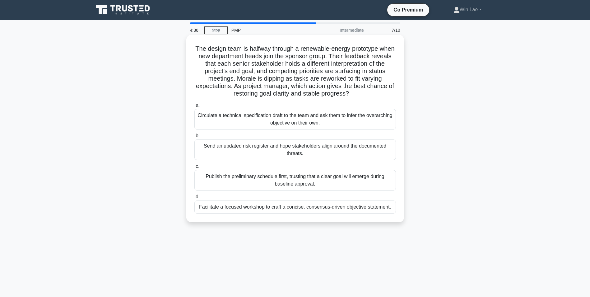
click at [267, 204] on div "Facilitate a focused workshop to craft a concise, consensus-driven objective st…" at bounding box center [294, 206] width 201 height 13
click at [194, 199] on input "d. Facilitate a focused workshop to craft a concise, consensus-driven objective…" at bounding box center [194, 197] width 0 height 4
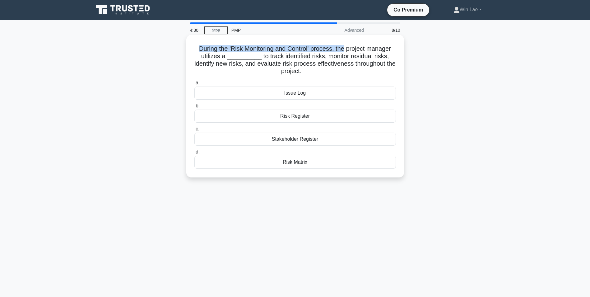
drag, startPoint x: 196, startPoint y: 46, endPoint x: 345, endPoint y: 51, distance: 148.7
click at [345, 51] on h5 "During the 'Risk Monitoring and Control' process, the project manager utilizes …" at bounding box center [295, 60] width 203 height 30
click at [266, 57] on h5 "During the 'Risk Monitoring and Control' process, the project manager utilizes …" at bounding box center [295, 60] width 203 height 30
drag, startPoint x: 265, startPoint y: 57, endPoint x: 320, endPoint y: 57, distance: 54.7
click at [320, 57] on h5 "During the 'Risk Monitoring and Control' process, the project manager utilizes …" at bounding box center [295, 60] width 203 height 30
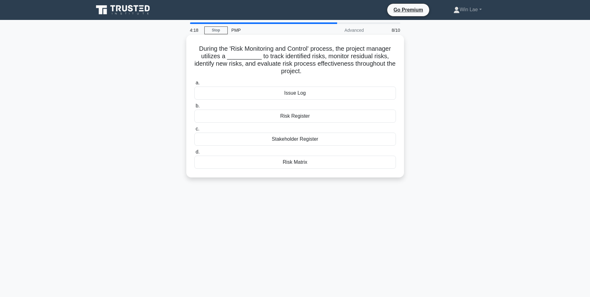
drag, startPoint x: 320, startPoint y: 57, endPoint x: 386, endPoint y: 57, distance: 66.2
click at [386, 57] on h5 "During the 'Risk Monitoring and Control' process, the project manager utilizes …" at bounding box center [295, 60] width 203 height 30
drag, startPoint x: 261, startPoint y: 64, endPoint x: 366, endPoint y: 65, distance: 104.5
click at [366, 65] on h5 "During the 'Risk Monitoring and Control' process, the project manager utilizes …" at bounding box center [295, 60] width 203 height 30
click at [288, 117] on div "Risk Register" at bounding box center [294, 115] width 201 height 13
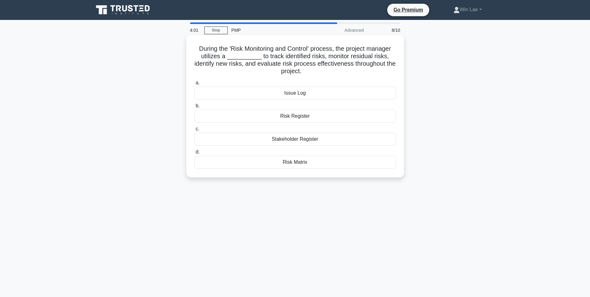
click at [194, 108] on input "b. Risk Register" at bounding box center [194, 106] width 0 height 4
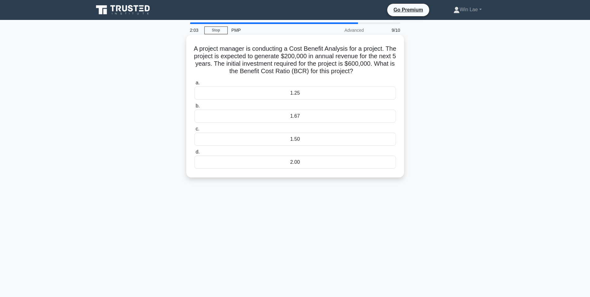
click at [299, 120] on div "1.67" at bounding box center [294, 115] width 201 height 13
click at [194, 108] on input "b. 1.67" at bounding box center [194, 106] width 0 height 4
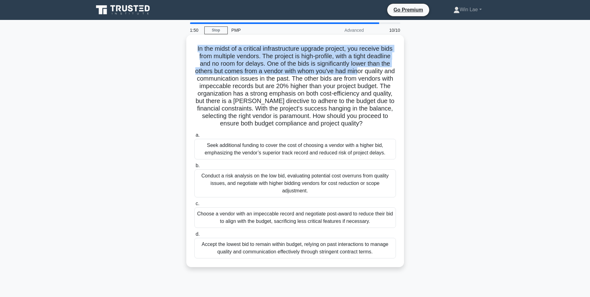
drag, startPoint x: 195, startPoint y: 49, endPoint x: 366, endPoint y: 69, distance: 172.7
click at [366, 69] on h5 "In the midst of a critical infrastructure upgrade project, you receive bids fro…" at bounding box center [295, 86] width 203 height 83
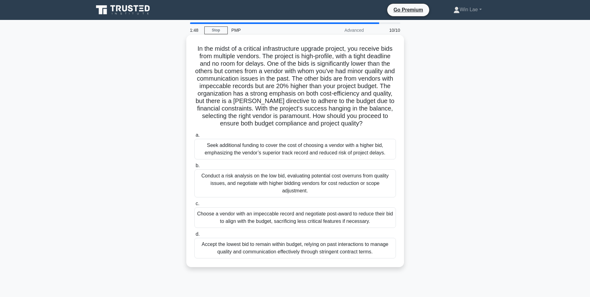
click at [243, 93] on h5 "In the midst of a critical infrastructure upgrade project, you receive bids fro…" at bounding box center [295, 86] width 203 height 83
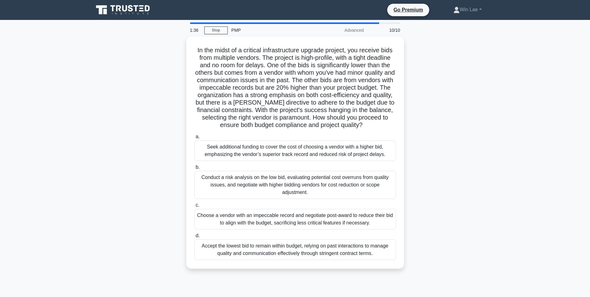
click at [126, 145] on div "In the midst of a critical infrastructure upgrade project, you receive bids fro…" at bounding box center [295, 155] width 410 height 239
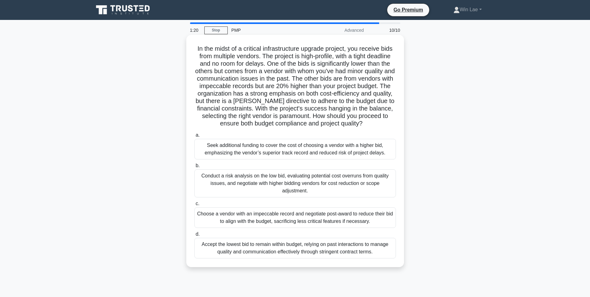
click at [319, 182] on div "Conduct a risk analysis on the low bid, evaluating potential cost overruns from…" at bounding box center [294, 183] width 201 height 28
click at [194, 168] on input "b. Conduct a risk analysis on the low bid, evaluating potential cost overruns f…" at bounding box center [194, 166] width 0 height 4
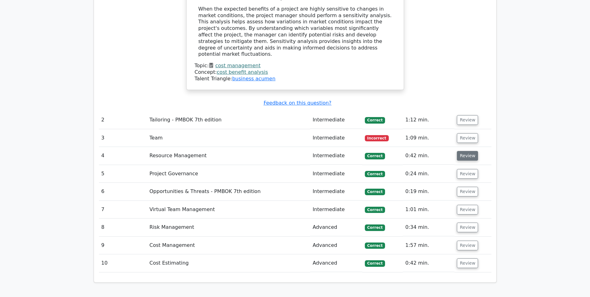
scroll to position [777, 0]
click at [469, 133] on button "Review" at bounding box center [467, 138] width 21 height 10
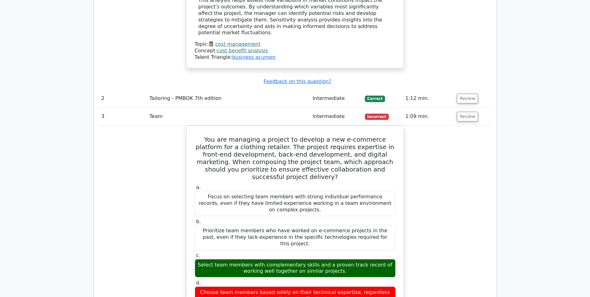
scroll to position [808, 0]
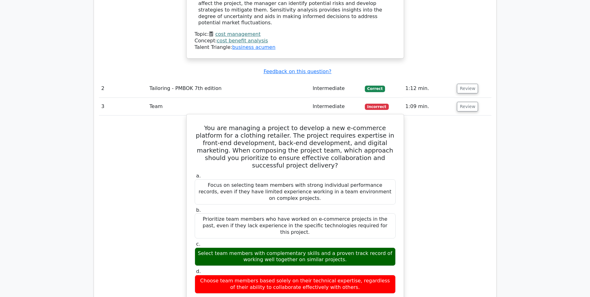
drag, startPoint x: 255, startPoint y: 183, endPoint x: 393, endPoint y: 190, distance: 137.6
click at [393, 247] on div "Select team members with complementary skills and a proven track record of work…" at bounding box center [295, 256] width 201 height 19
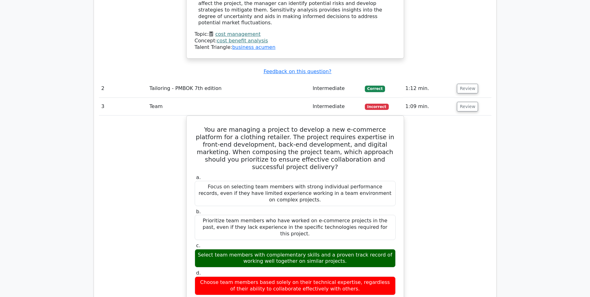
drag, startPoint x: 150, startPoint y: 174, endPoint x: 168, endPoint y: 150, distance: 30.5
click at [151, 174] on div "You are managing a project to develop a new e-commerce platform for a clothing …" at bounding box center [295, 294] width 392 height 359
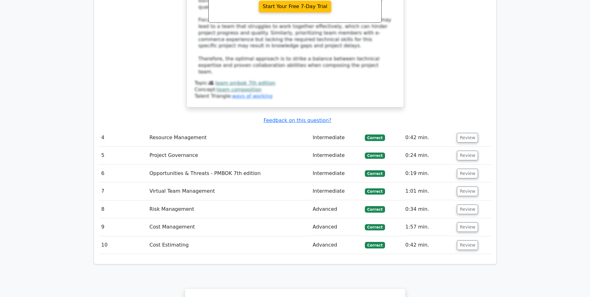
scroll to position [1181, 0]
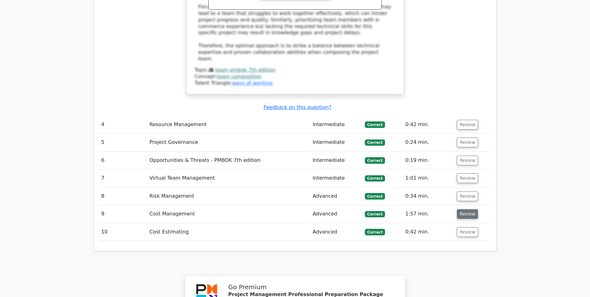
click at [472, 209] on button "Review" at bounding box center [467, 214] width 21 height 10
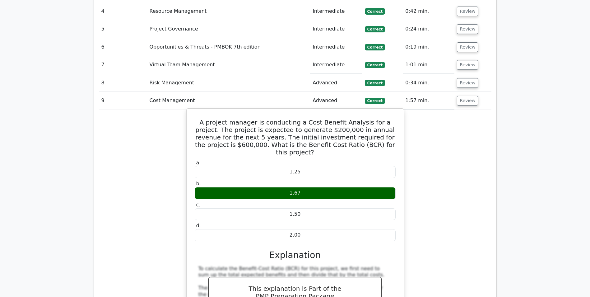
scroll to position [1306, 0]
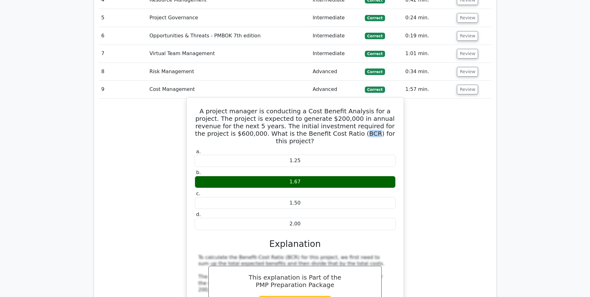
drag, startPoint x: 310, startPoint y: 53, endPoint x: 320, endPoint y: 53, distance: 9.9
click at [320, 107] on h5 "A project manager is conducting a Cost Benefit Analysis for a project. The proj…" at bounding box center [295, 125] width 202 height 37
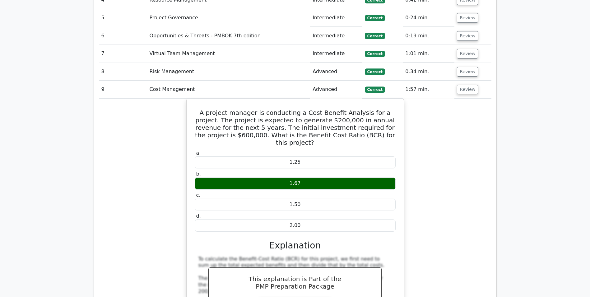
click at [133, 99] on div "A project manager is conducting a Cost Benefit Analysis for a project. The proj…" at bounding box center [295, 242] width 392 height 287
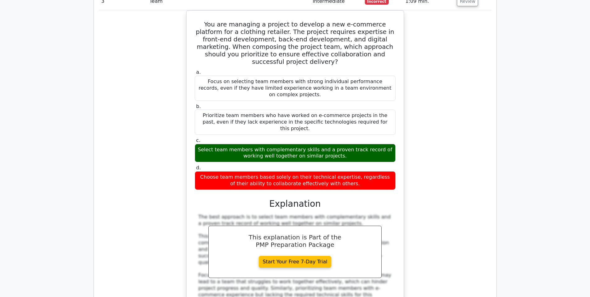
scroll to position [836, 0]
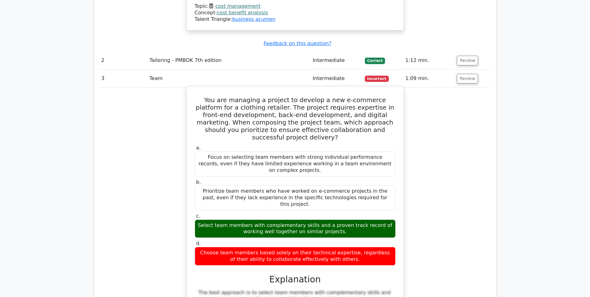
drag, startPoint x: 201, startPoint y: 182, endPoint x: 367, endPoint y: 189, distance: 165.8
click at [367, 247] on div "Choose team members based solely on their technical expertise, regardless of th…" at bounding box center [295, 256] width 201 height 19
click at [214, 219] on div "Select team members with complementary skills and a proven track record of work…" at bounding box center [295, 228] width 201 height 19
drag, startPoint x: 198, startPoint y: 152, endPoint x: 363, endPoint y: 163, distance: 165.1
click at [363, 219] on div "Select team members with complementary skills and a proven track record of work…" at bounding box center [295, 228] width 201 height 19
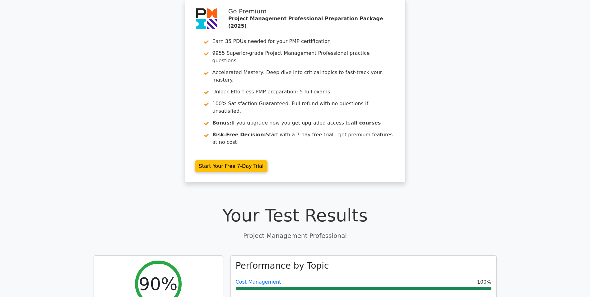
scroll to position [0, 0]
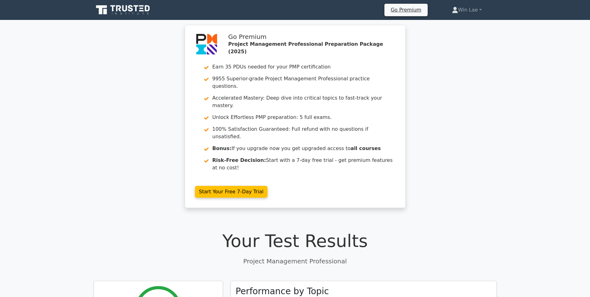
click at [473, 149] on div "Go Premium Project Management Professional Preparation Package (2025) Earn 35 P…" at bounding box center [295, 120] width 590 height 190
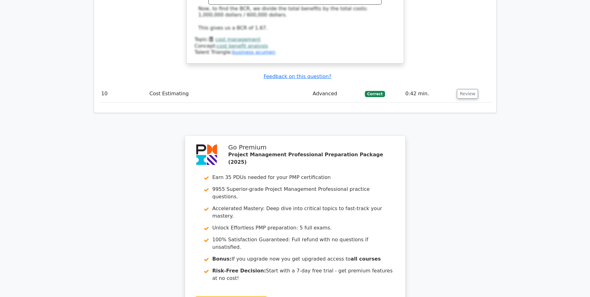
scroll to position [1645, 0]
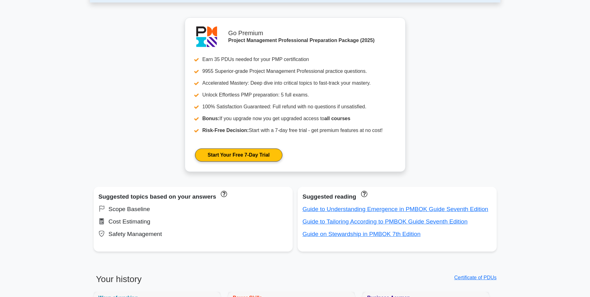
scroll to position [280, 0]
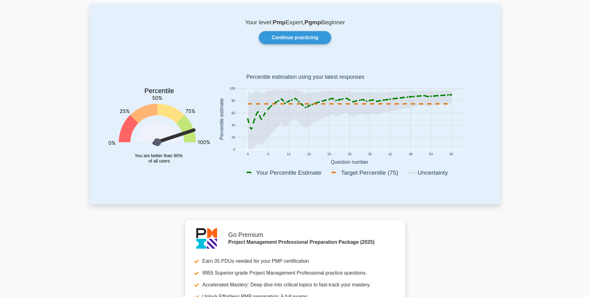
scroll to position [0, 0]
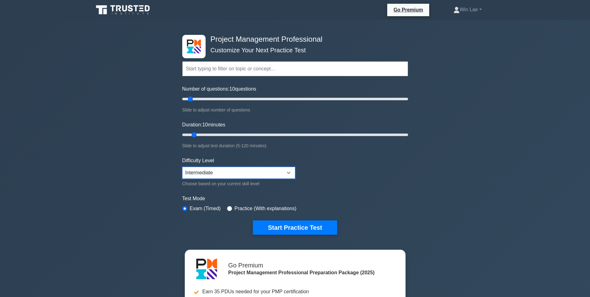
click at [277, 173] on select "Beginner Intermediate Expert" at bounding box center [238, 173] width 113 height 12
click at [401, 155] on form "Topics Scope Management Time Management Cost Management Quality Management Risk…" at bounding box center [295, 138] width 226 height 192
click at [287, 172] on select "Beginner Intermediate Expert" at bounding box center [238, 173] width 113 height 12
select select "expert"
click at [182, 167] on select "Beginner Intermediate Expert" at bounding box center [238, 173] width 113 height 12
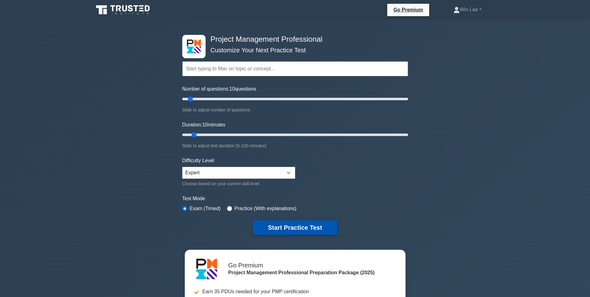
click at [294, 224] on button "Start Practice Test" at bounding box center [295, 227] width 84 height 14
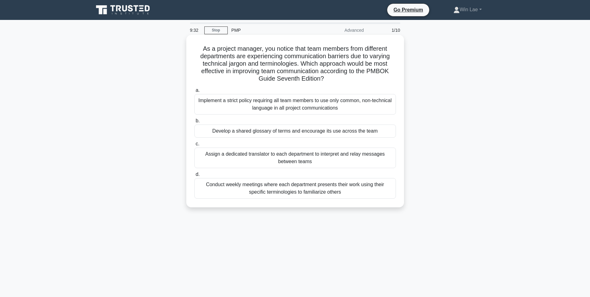
click at [337, 192] on div "Conduct weekly meetings where each department presents their work using their s…" at bounding box center [294, 188] width 201 height 21
click at [194, 176] on input "d. Conduct weekly meetings where each department presents their work using thei…" at bounding box center [194, 174] width 0 height 4
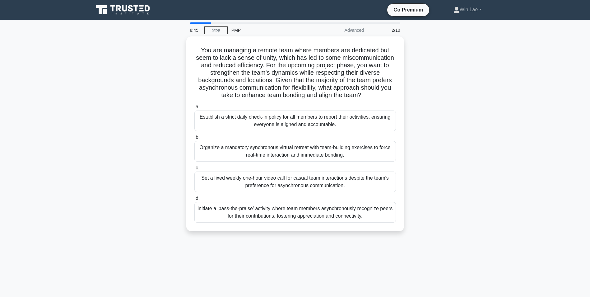
click at [100, 93] on div "You are managing a remote team where members are dedicated but seem to lack a s…" at bounding box center [295, 137] width 410 height 202
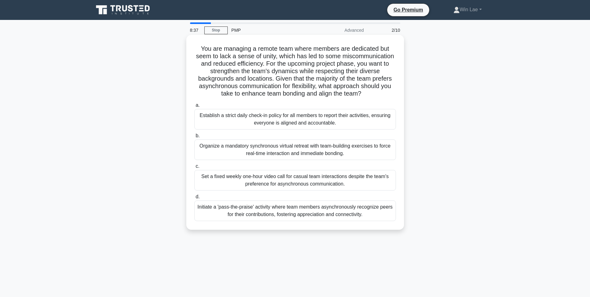
click at [318, 216] on div "Initiate a 'pass-the-praise' activity where team members asynchronously recogni…" at bounding box center [294, 210] width 201 height 21
click at [194, 199] on input "d. Initiate a 'pass-the-praise' activity where team members asynchronously reco…" at bounding box center [194, 197] width 0 height 4
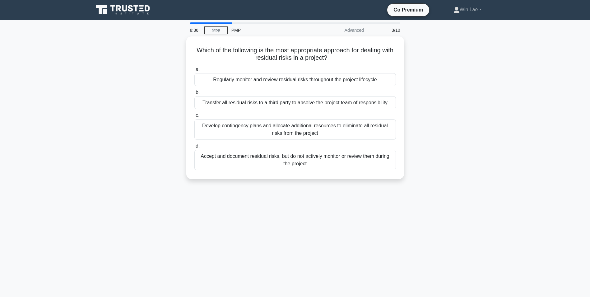
click at [137, 221] on div "8:36 Stop PMP Advanced 3/10 Which of the following is the most appropriate appr…" at bounding box center [295, 177] width 410 height 311
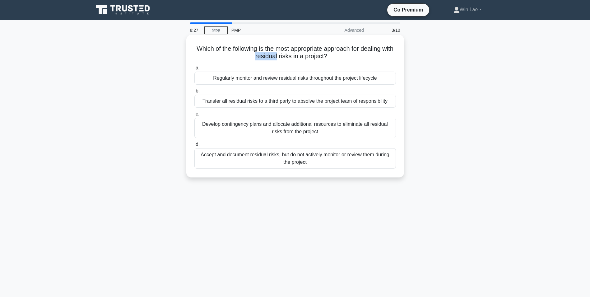
drag, startPoint x: 261, startPoint y: 58, endPoint x: 284, endPoint y: 59, distance: 22.7
click at [284, 59] on h5 "Which of the following is the most appropriate approach for dealing with residu…" at bounding box center [295, 53] width 203 height 16
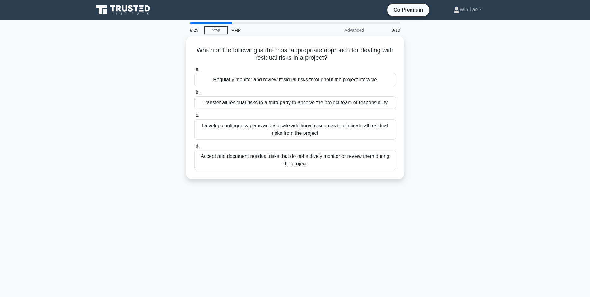
click at [120, 222] on div "8:25 Stop PMP Advanced 3/10 Which of the following is the most appropriate appr…" at bounding box center [295, 177] width 410 height 311
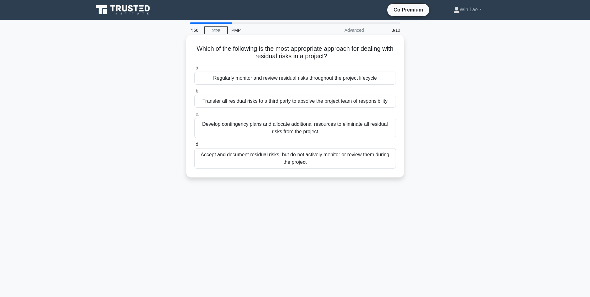
click at [297, 137] on div "Develop contingency plans and allocate additional resources to eliminate all re…" at bounding box center [294, 128] width 201 height 21
click at [194, 116] on input "c. Develop contingency plans and allocate additional resources to eliminate all…" at bounding box center [194, 114] width 0 height 4
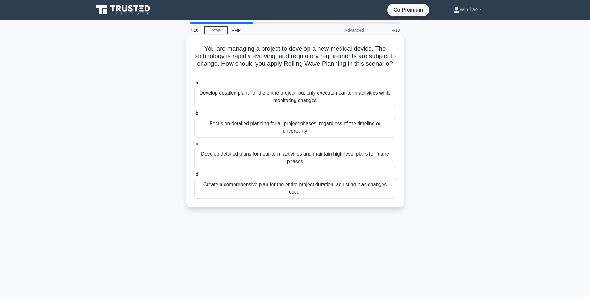
click at [360, 156] on div "Develop detailed plans for near-term activities and maintain high-level plans f…" at bounding box center [294, 157] width 201 height 21
click at [194, 146] on input "c. Develop detailed plans for near-term activities and maintain high-level plan…" at bounding box center [194, 144] width 0 height 4
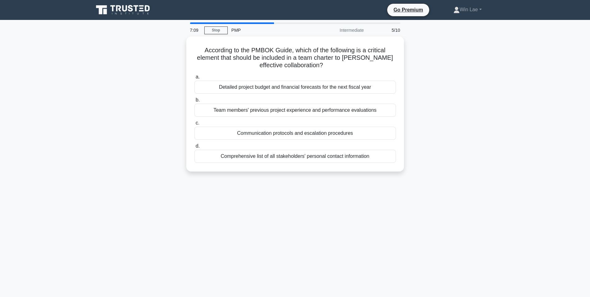
click at [134, 174] on div "According to the PMBOK Guide, which of the following is a critical element that…" at bounding box center [295, 107] width 410 height 142
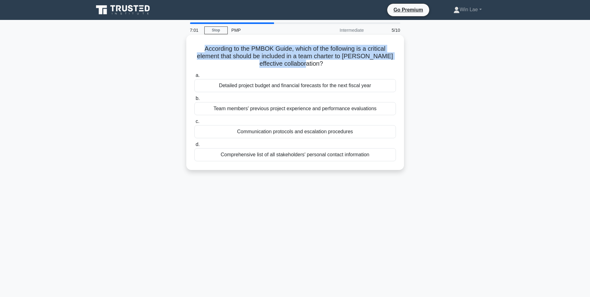
drag, startPoint x: 203, startPoint y: 51, endPoint x: 320, endPoint y: 61, distance: 117.1
click at [320, 61] on h5 "According to the PMBOK Guide, which of the following is a critical element that…" at bounding box center [295, 56] width 203 height 23
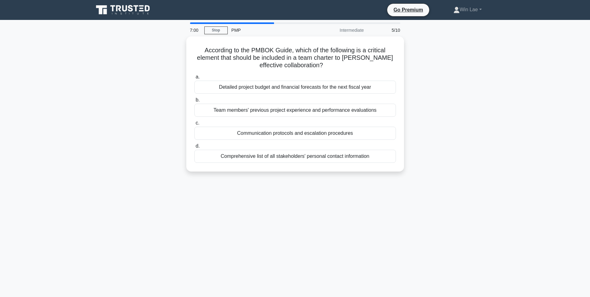
click at [120, 122] on div "According to the PMBOK Guide, which of the following is a critical element that…" at bounding box center [295, 107] width 410 height 142
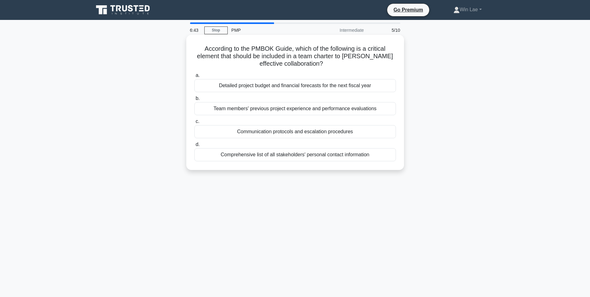
click at [368, 154] on div "Comprehensive list of all stakeholders' personal contact information" at bounding box center [294, 154] width 201 height 13
click at [194, 146] on input "d. Comprehensive list of all stakeholders' personal contact information" at bounding box center [194, 144] width 0 height 4
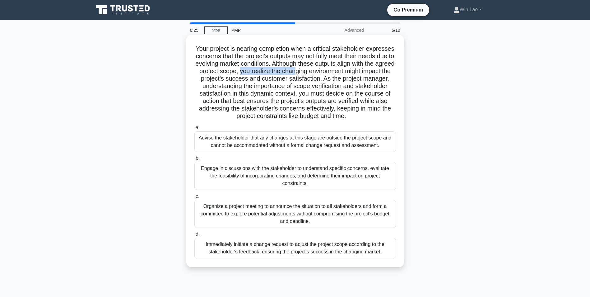
drag, startPoint x: 264, startPoint y: 72, endPoint x: 321, endPoint y: 73, distance: 57.2
click at [321, 73] on h5 "Your project is nearing completion when a critical stakeholder expresses concer…" at bounding box center [295, 82] width 203 height 75
click at [208, 84] on h5 "Your project is nearing completion when a critical stakeholder expresses concer…" at bounding box center [295, 82] width 203 height 75
click at [257, 176] on div "Engage in discussions with the stakeholder to understand specific concerns, eva…" at bounding box center [294, 176] width 201 height 28
click at [194, 160] on input "b. Engage in discussions with the stakeholder to understand specific concerns, …" at bounding box center [194, 158] width 0 height 4
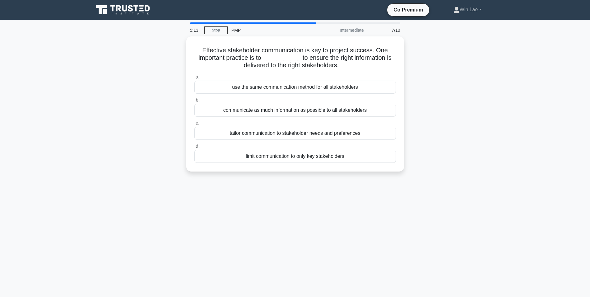
click at [166, 212] on div "5:13 Stop PMP Intermediate 7/10 Effective stakeholder communication is key to p…" at bounding box center [295, 177] width 410 height 311
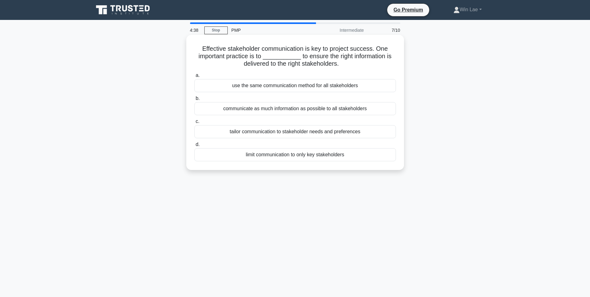
click at [251, 109] on div "communicate as much information as possible to all stakeholders" at bounding box center [294, 108] width 201 height 13
click at [194, 100] on input "b. communicate as much information as possible to all stakeholders" at bounding box center [194, 98] width 0 height 4
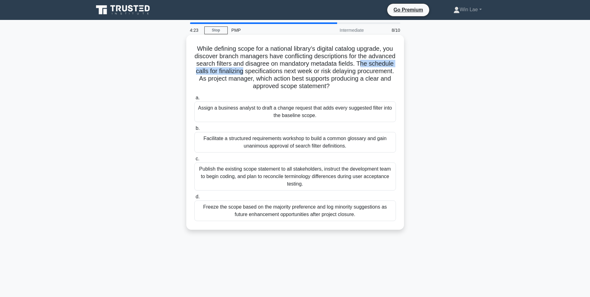
drag, startPoint x: 210, startPoint y: 71, endPoint x: 295, endPoint y: 70, distance: 84.3
click at [295, 70] on h5 "While defining scope for a national library’s digital catalog upgrade, you disc…" at bounding box center [295, 67] width 203 height 45
click at [370, 75] on h5 "While defining scope for a national library’s digital catalog upgrade, you disc…" at bounding box center [295, 67] width 203 height 45
click at [309, 141] on div "Facilitate a structured requirements workshop to build a common glossary and ga…" at bounding box center [294, 142] width 201 height 21
click at [194, 130] on input "b. Facilitate a structured requirements workshop to build a common glossary and…" at bounding box center [194, 128] width 0 height 4
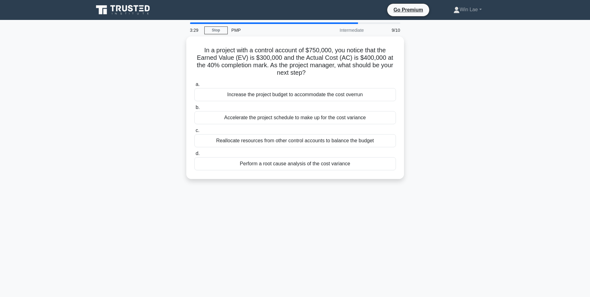
click at [113, 116] on div "In a project with a control account of $750,000, you notice that the Earned Val…" at bounding box center [295, 111] width 410 height 150
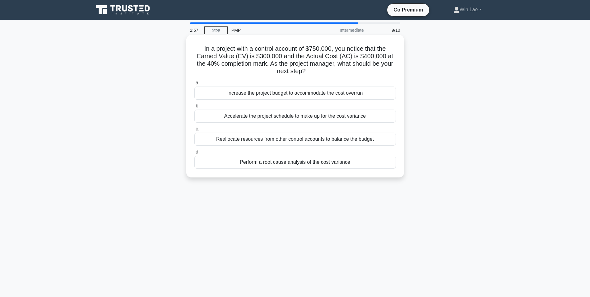
click at [314, 163] on div "Perform a root cause analysis of the cost variance" at bounding box center [294, 161] width 201 height 13
click at [194, 154] on input "d. Perform a root cause analysis of the cost variance" at bounding box center [194, 152] width 0 height 4
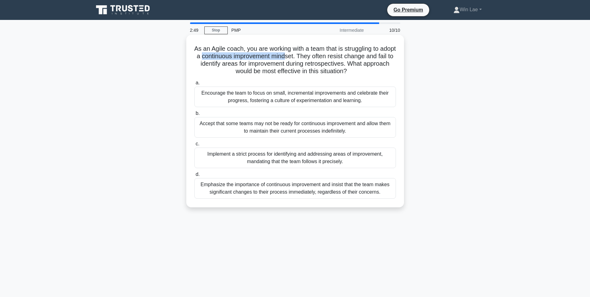
drag, startPoint x: 224, startPoint y: 58, endPoint x: 309, endPoint y: 58, distance: 84.9
click at [309, 58] on h5 "As an Agile coach, you are working with a team that is struggling to adopt a co…" at bounding box center [295, 60] width 203 height 30
drag, startPoint x: 309, startPoint y: 58, endPoint x: 363, endPoint y: 64, distance: 53.8
click at [363, 64] on h5 "As an Agile coach, you are working with a team that is struggling to adopt a co…" at bounding box center [295, 60] width 203 height 30
drag, startPoint x: 322, startPoint y: 57, endPoint x: 377, endPoint y: 58, distance: 55.4
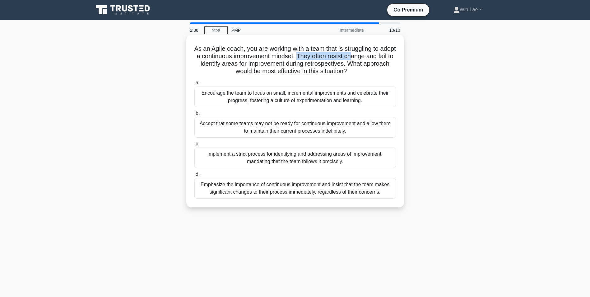
click at [377, 58] on h5 "As an Agile coach, you are working with a team that is struggling to adopt a co…" at bounding box center [295, 60] width 203 height 30
click at [237, 66] on h5 "As an Agile coach, you are working with a team that is struggling to adopt a co…" at bounding box center [295, 60] width 203 height 30
click at [325, 99] on div "Encourage the team to focus on small, incremental improvements and celebrate th…" at bounding box center [294, 96] width 201 height 21
click at [194, 85] on input "a. Encourage the team to focus on small, incremental improvements and celebrate…" at bounding box center [194, 83] width 0 height 4
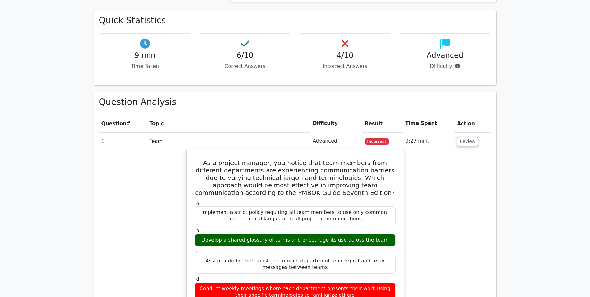
scroll to position [442, 0]
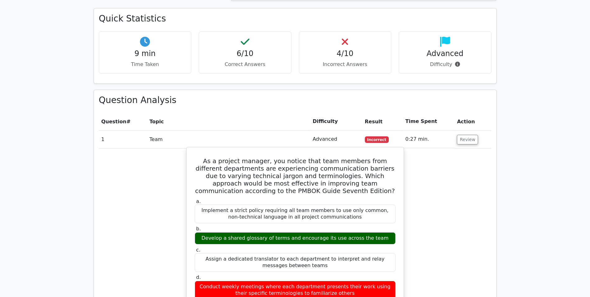
drag, startPoint x: 199, startPoint y: 256, endPoint x: 378, endPoint y: 261, distance: 179.4
click at [378, 280] on div "Conduct weekly meetings where each department presents their work using their s…" at bounding box center [295, 289] width 201 height 19
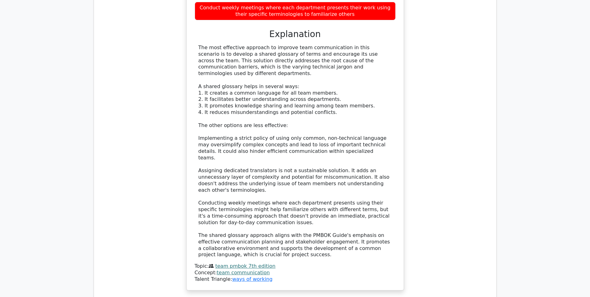
scroll to position [784, 0]
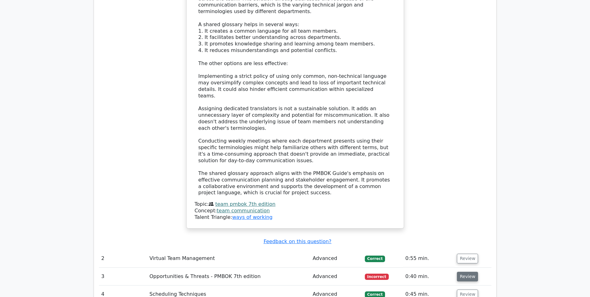
click at [465, 271] on button "Review" at bounding box center [467, 276] width 21 height 10
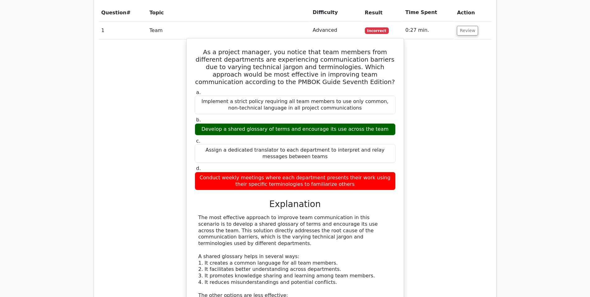
scroll to position [536, 0]
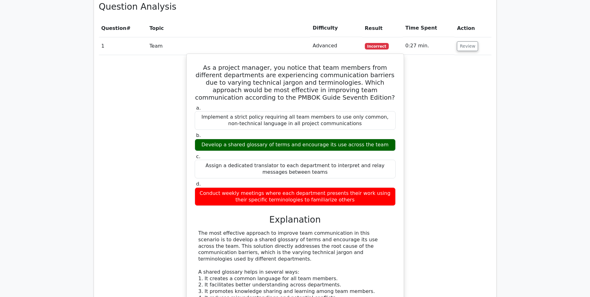
drag, startPoint x: 228, startPoint y: 114, endPoint x: 389, endPoint y: 114, distance: 161.4
click at [389, 139] on div "Develop a shared glossary of terms and encourage its use across the team" at bounding box center [295, 145] width 201 height 12
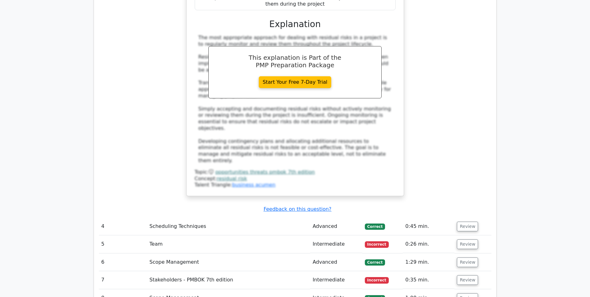
scroll to position [1220, 0]
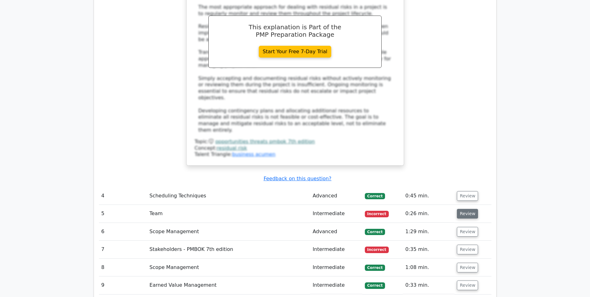
click at [461, 209] on button "Review" at bounding box center [467, 214] width 21 height 10
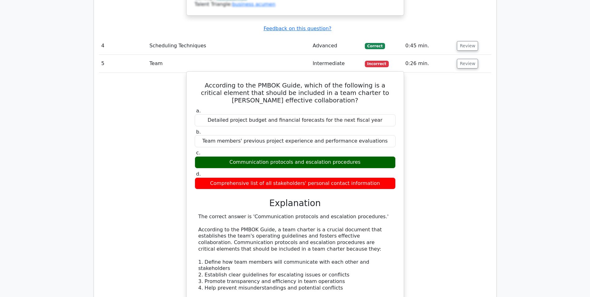
scroll to position [1375, 0]
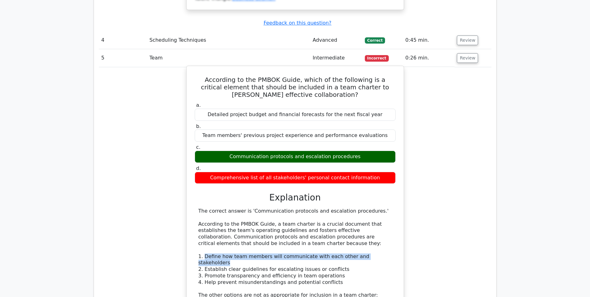
drag, startPoint x: 204, startPoint y: 184, endPoint x: 384, endPoint y: 182, distance: 180.0
click at [384, 208] on div "The correct answer is 'Communication protocols and escalation procedures.' Acco…" at bounding box center [294, 295] width 193 height 175
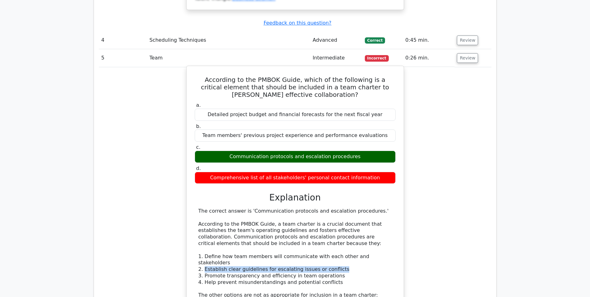
drag, startPoint x: 205, startPoint y: 189, endPoint x: 345, endPoint y: 186, distance: 140.3
click at [345, 208] on div "The correct answer is 'Communication protocols and escalation procedures.' Acco…" at bounding box center [294, 295] width 193 height 175
click at [205, 208] on div "The correct answer is 'Communication protocols and escalation procedures.' Acco…" at bounding box center [294, 295] width 193 height 175
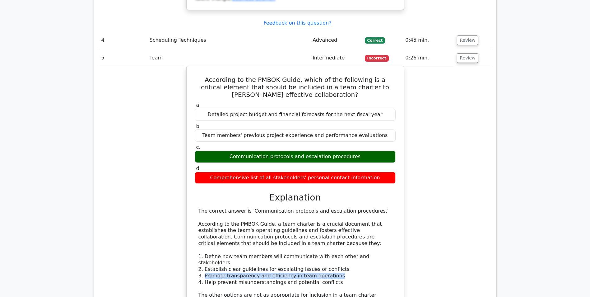
drag, startPoint x: 203, startPoint y: 195, endPoint x: 348, endPoint y: 193, distance: 144.3
click at [348, 208] on div "The correct answer is 'Communication protocols and escalation procedures.' Acco…" at bounding box center [294, 295] width 193 height 175
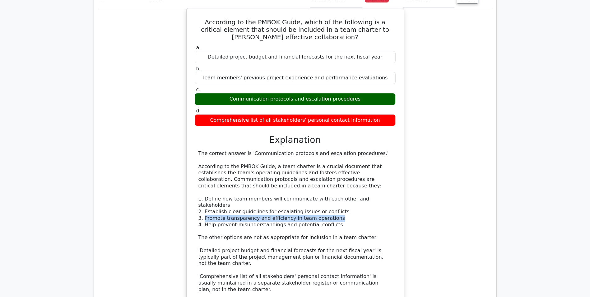
scroll to position [1562, 0]
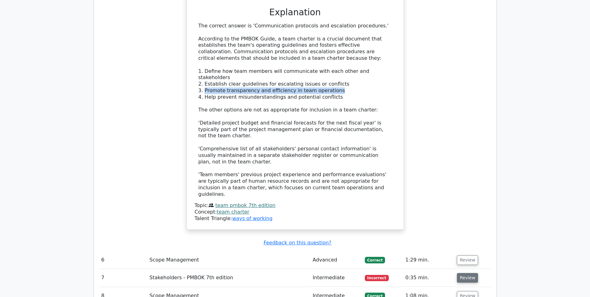
click at [460, 273] on button "Review" at bounding box center [467, 278] width 21 height 10
click at [469, 273] on button "Review" at bounding box center [467, 278] width 21 height 10
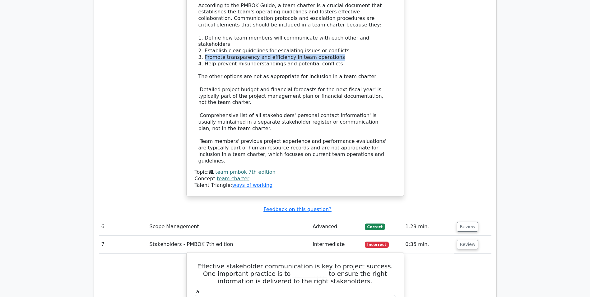
scroll to position [1624, 0]
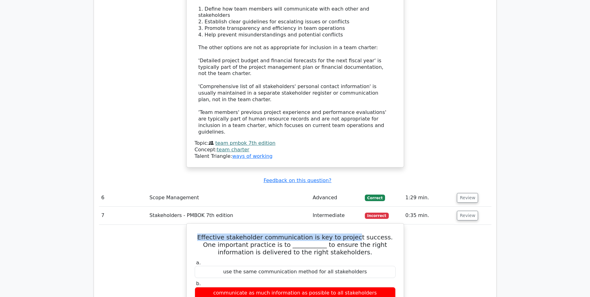
drag, startPoint x: 197, startPoint y: 142, endPoint x: 349, endPoint y: 141, distance: 152.3
click at [349, 233] on h5 "Effective stakeholder communication is key to project success. One important pr…" at bounding box center [295, 244] width 202 height 22
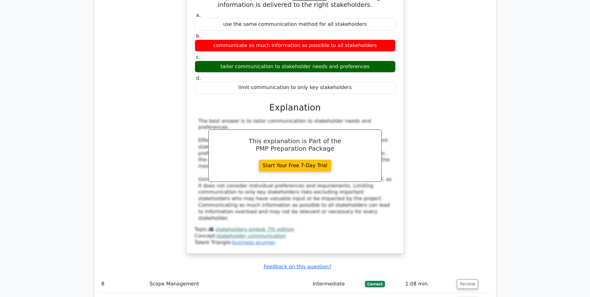
scroll to position [1966, 0]
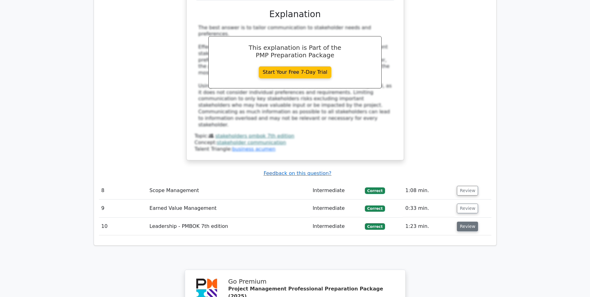
click at [471, 221] on button "Review" at bounding box center [467, 226] width 21 height 10
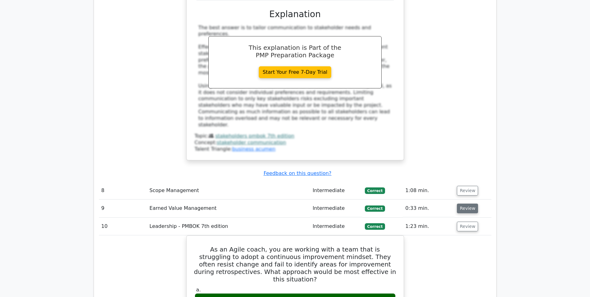
click at [472, 203] on button "Review" at bounding box center [467, 208] width 21 height 10
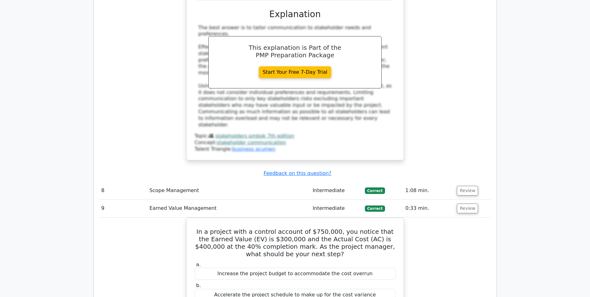
click at [465, 182] on td "Review" at bounding box center [472, 191] width 37 height 18
click at [467, 186] on button "Review" at bounding box center [467, 191] width 21 height 10
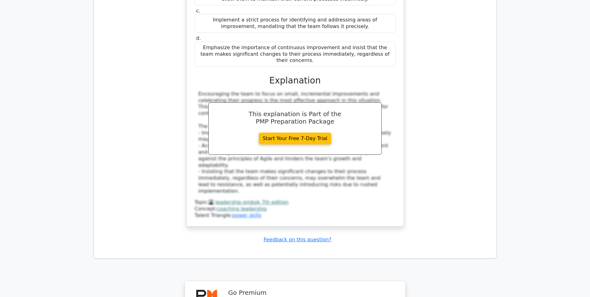
scroll to position [3116, 0]
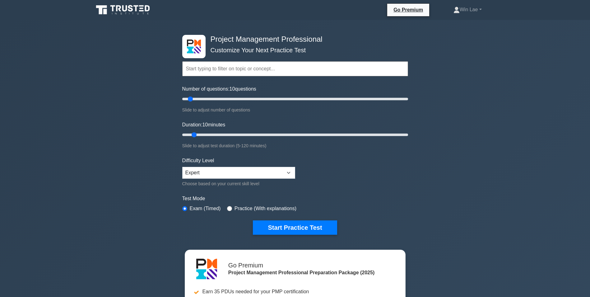
click at [529, 165] on div "Project Management Professional Customize Your Next Practice Test Topics Scope …" at bounding box center [295, 215] width 590 height 391
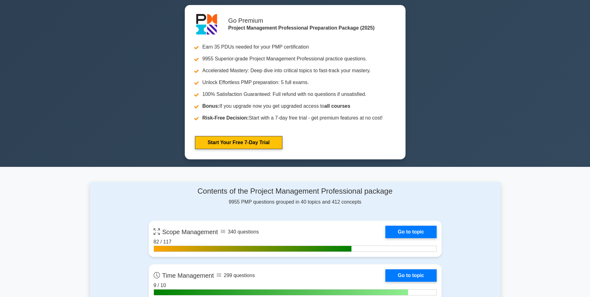
scroll to position [259, 0]
